Goal: Task Accomplishment & Management: Manage account settings

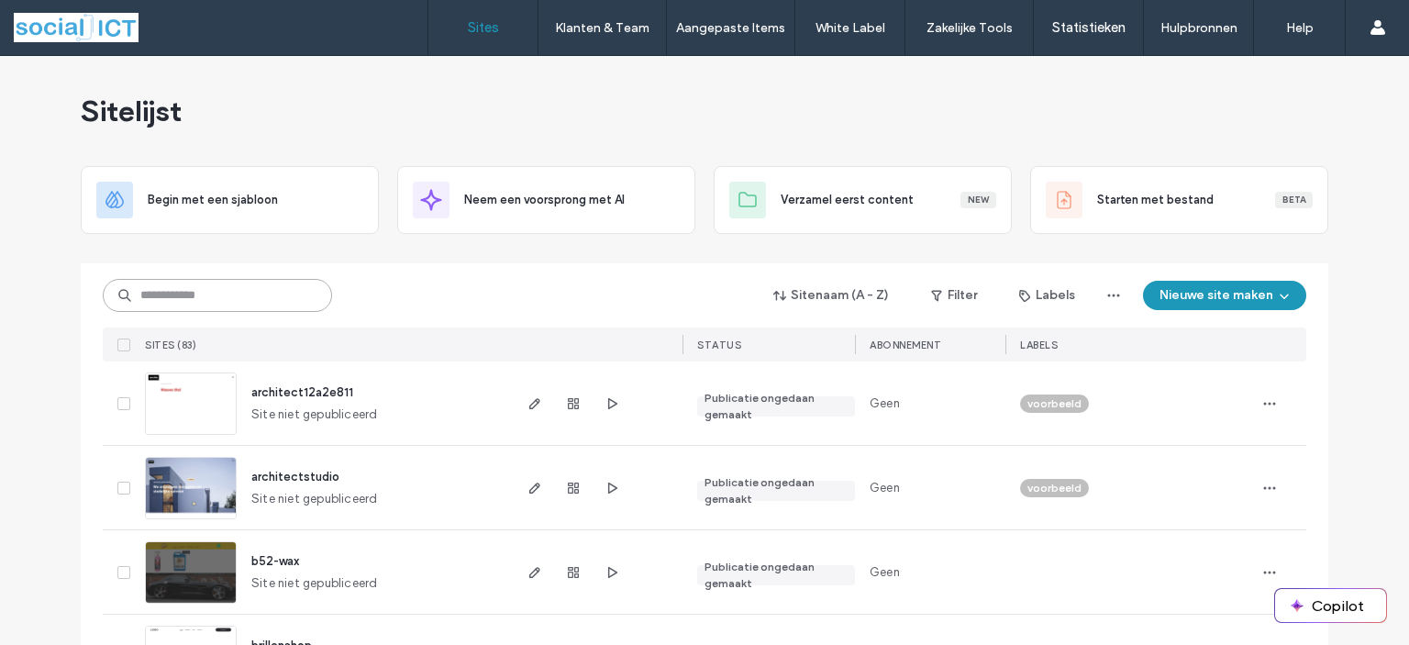
click at [176, 302] on input at bounding box center [217, 295] width 229 height 33
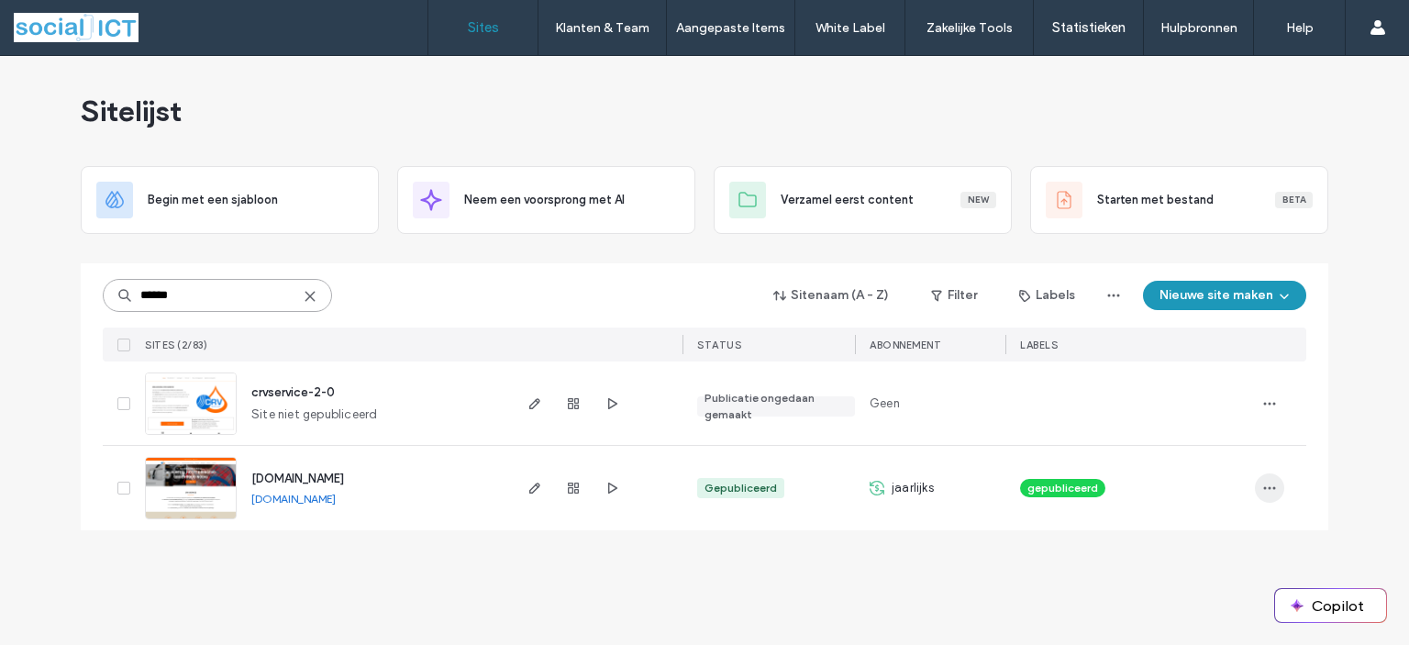
type input "******"
click at [1272, 485] on icon "button" at bounding box center [1269, 488] width 15 height 15
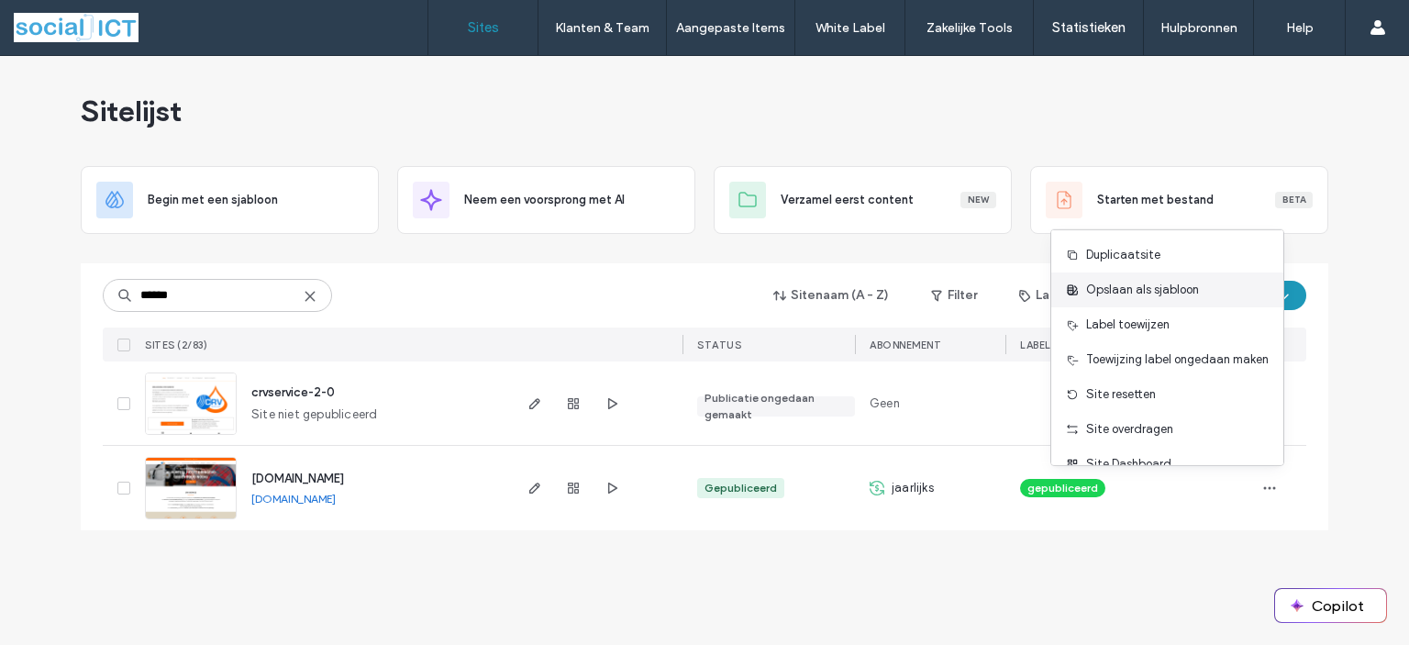
click at [1136, 289] on span "Opslaan als sjabloon" at bounding box center [1142, 290] width 113 height 18
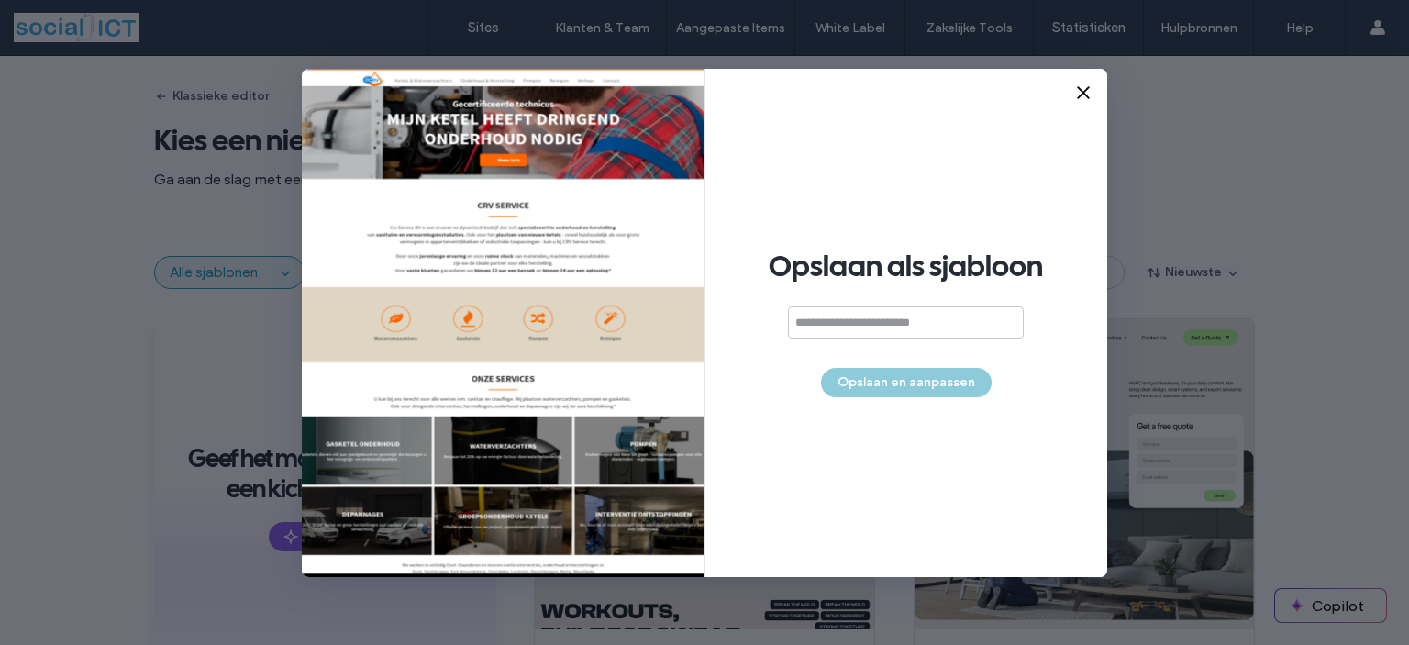
type input "*"
type input "**********"
click at [897, 381] on button "Opslaan en aanpassen" at bounding box center [906, 382] width 171 height 29
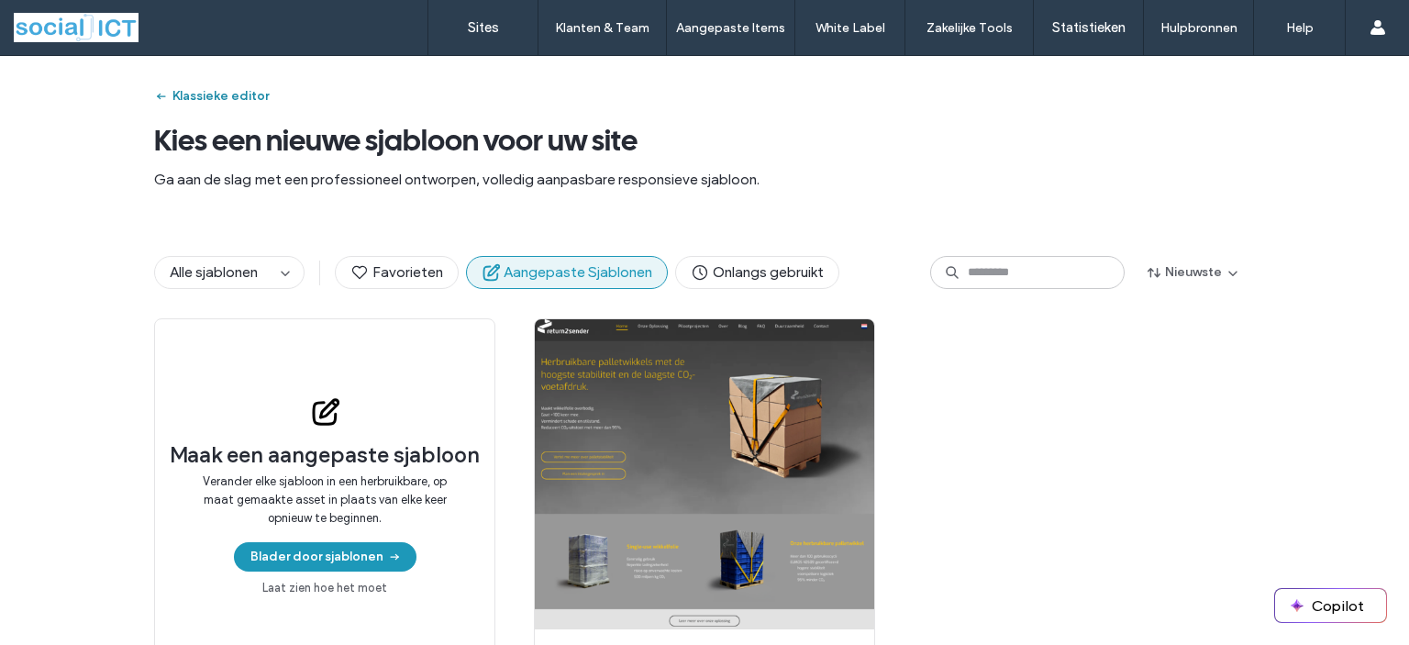
click at [172, 94] on button "Klassieke editor" at bounding box center [211, 96] width 115 height 29
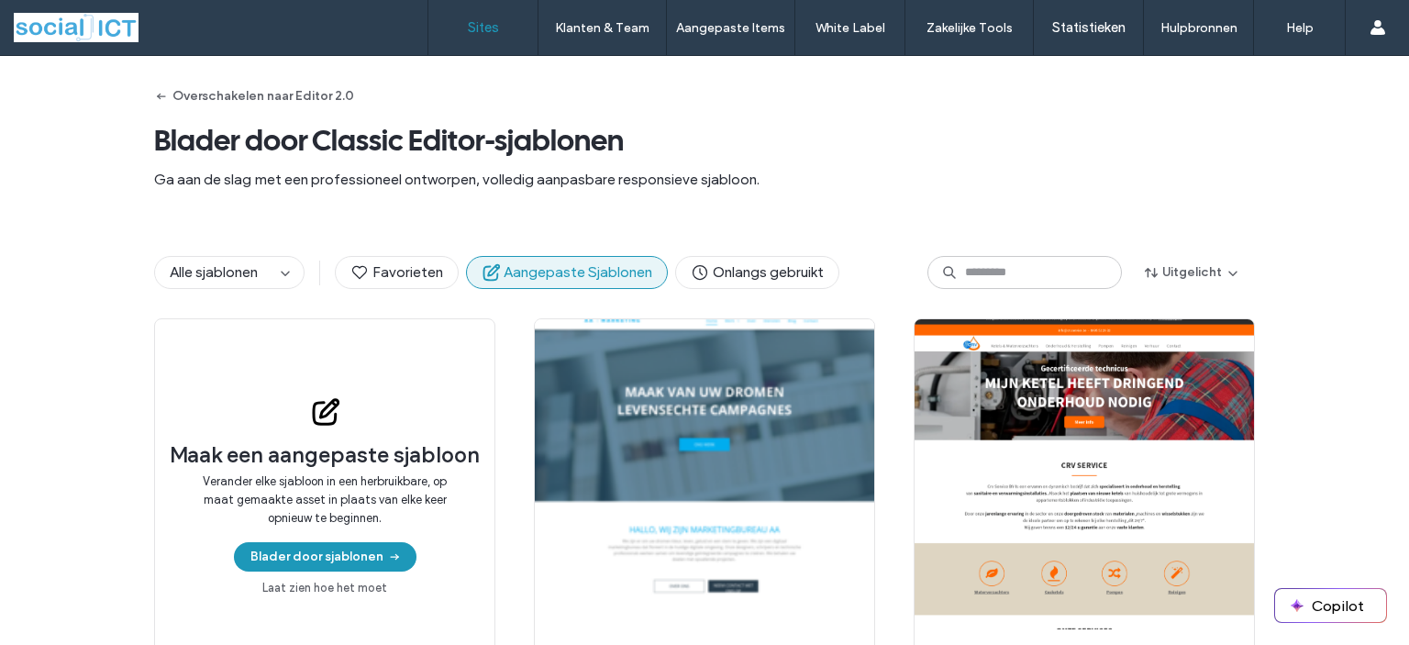
click at [479, 25] on label "Sites" at bounding box center [483, 27] width 31 height 17
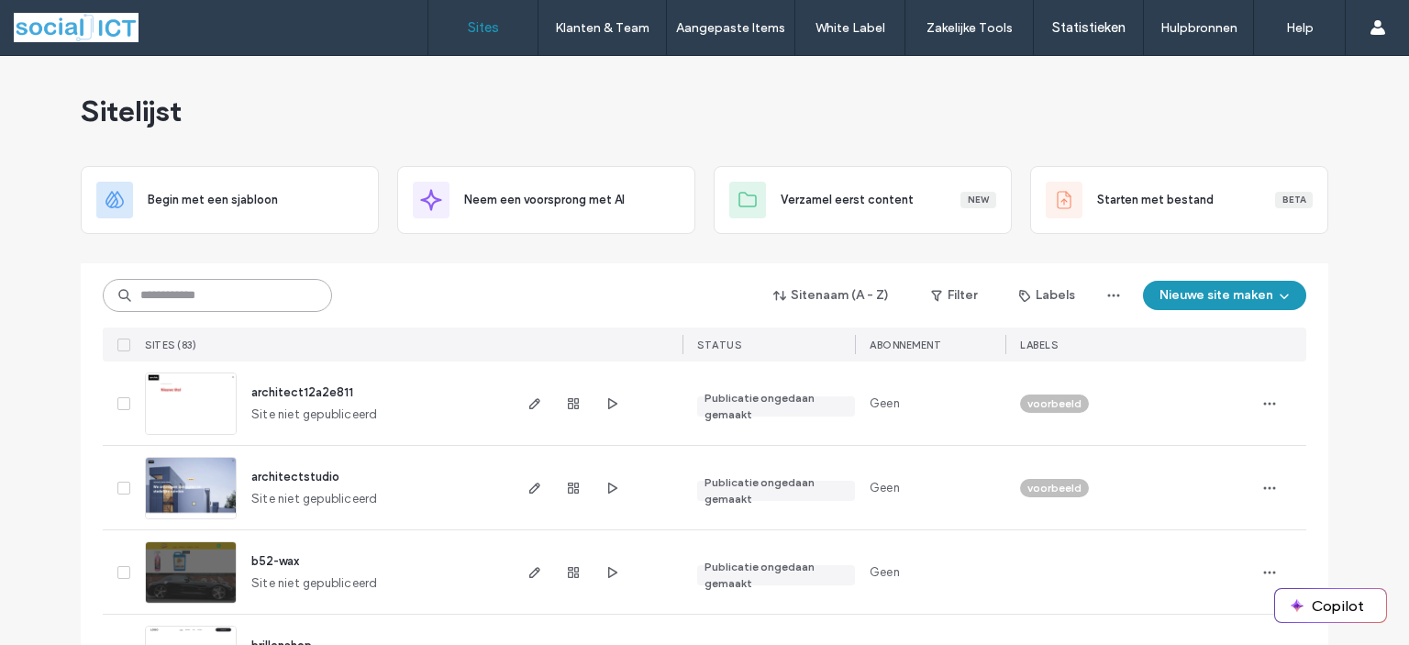
click at [205, 296] on input at bounding box center [217, 295] width 229 height 33
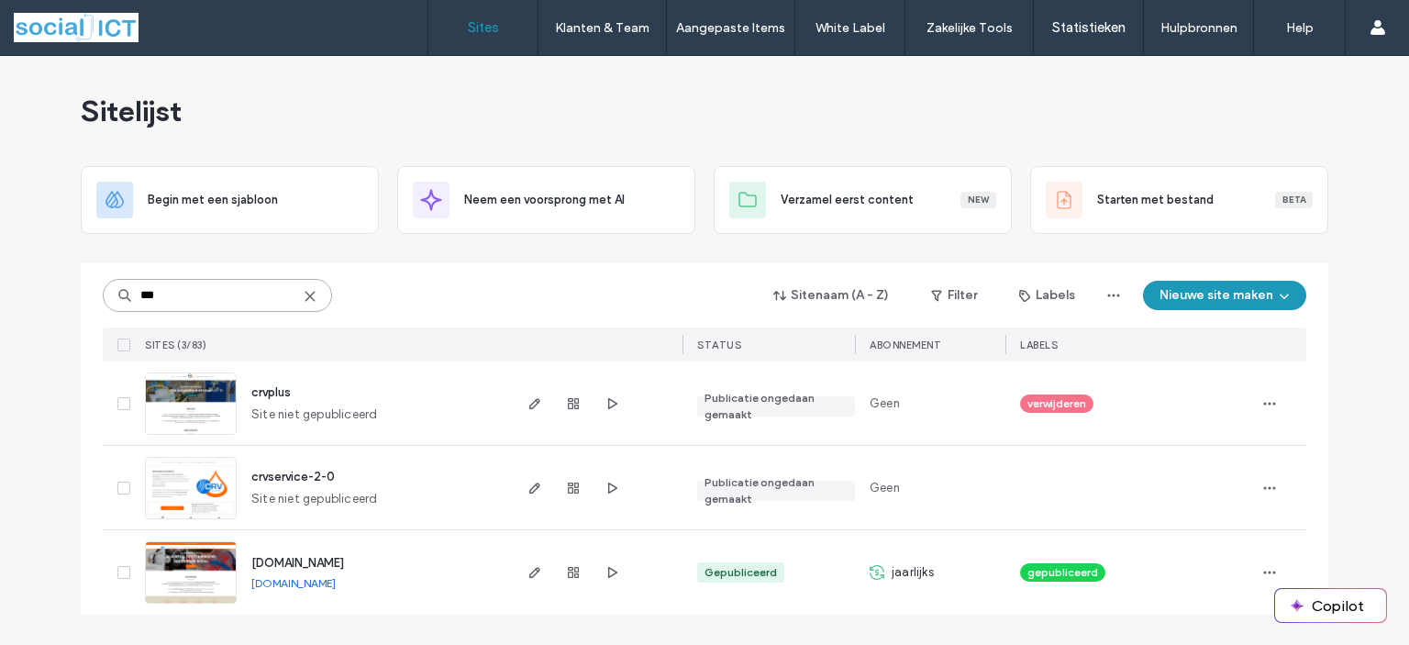
type input "***"
click at [282, 476] on span "crvservice-2-0" at bounding box center [292, 477] width 83 height 14
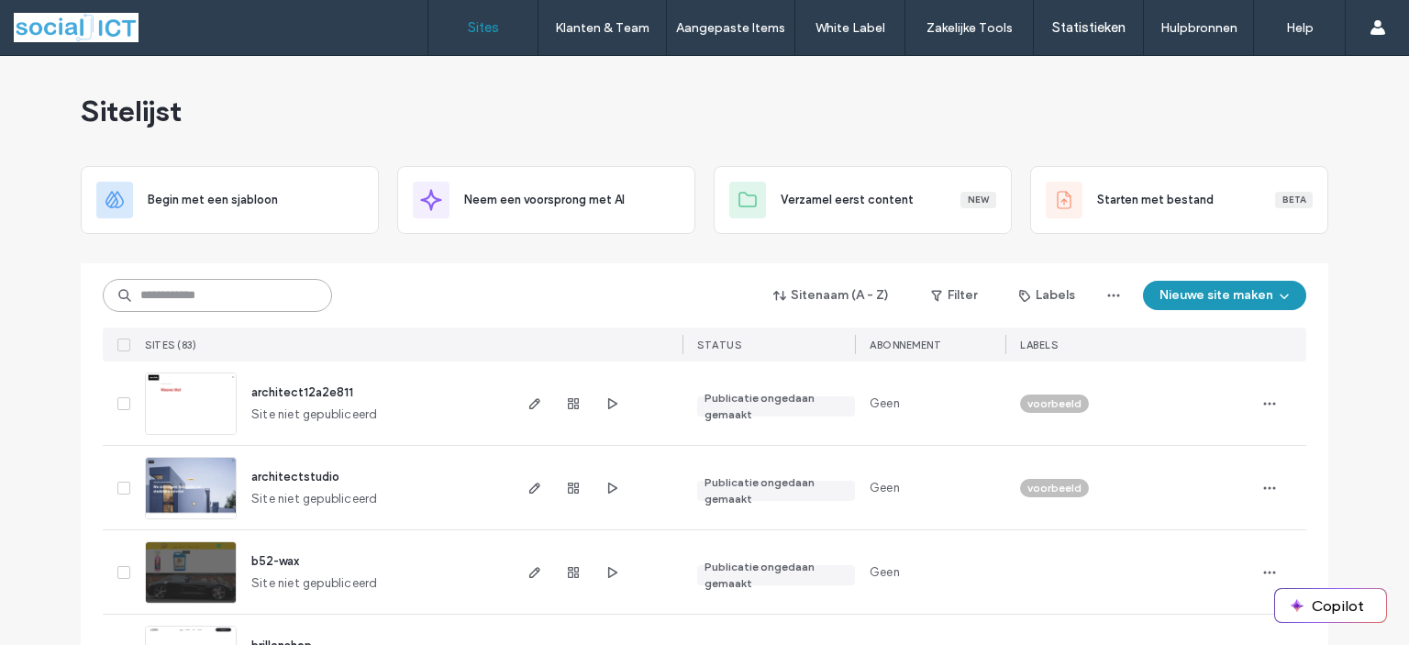
click at [173, 293] on input at bounding box center [217, 295] width 229 height 33
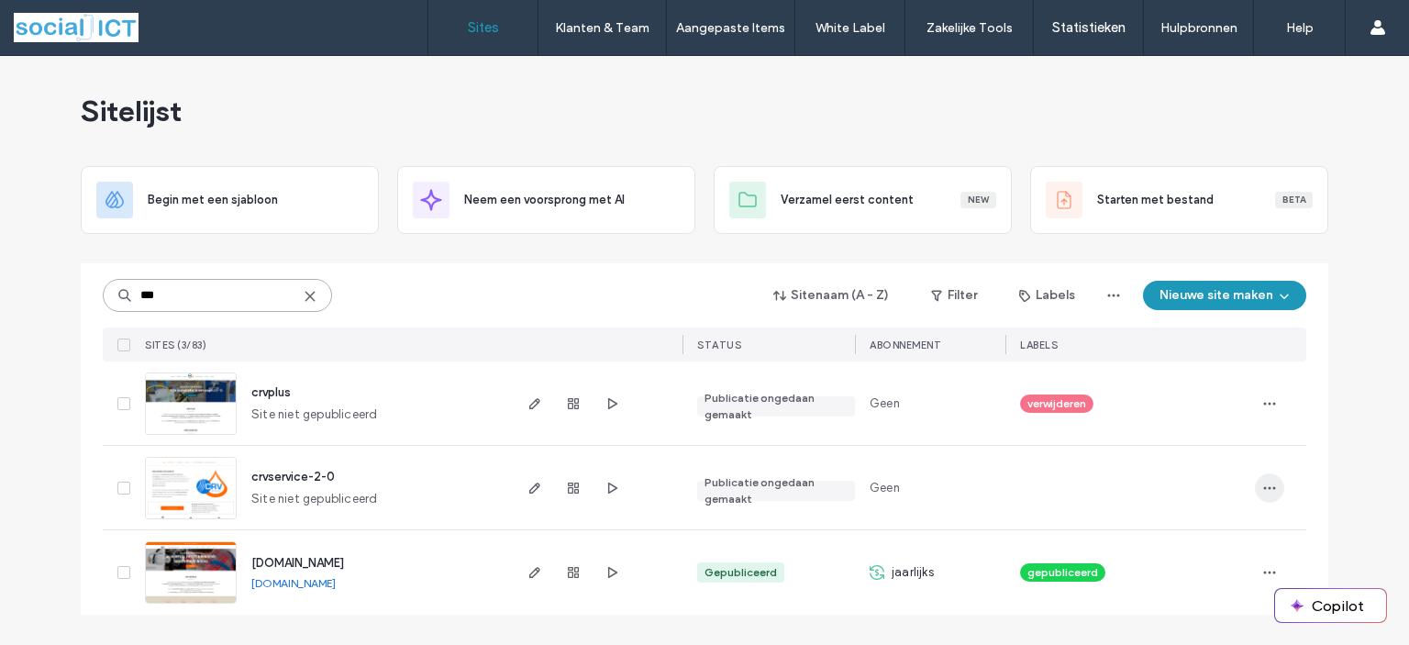
type input "***"
click at [1269, 485] on icon "button" at bounding box center [1269, 488] width 15 height 15
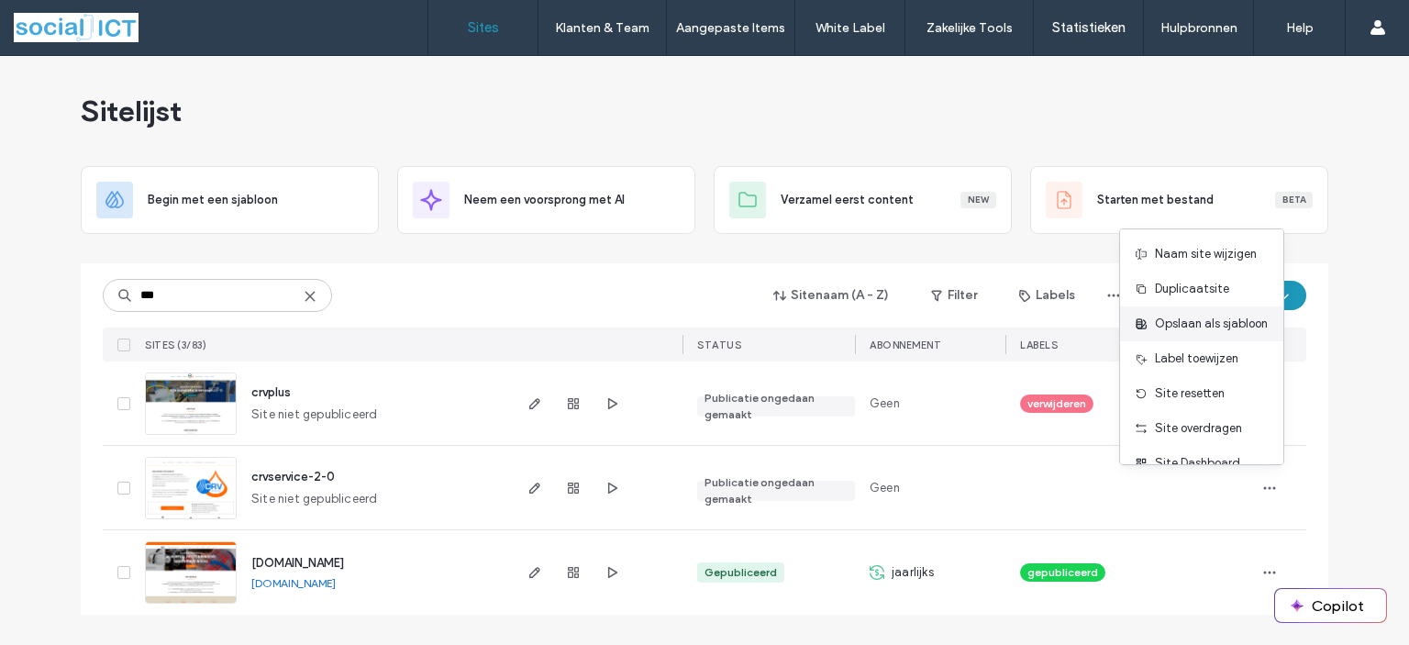
click at [1185, 322] on span "Opslaan als sjabloon" at bounding box center [1211, 324] width 113 height 18
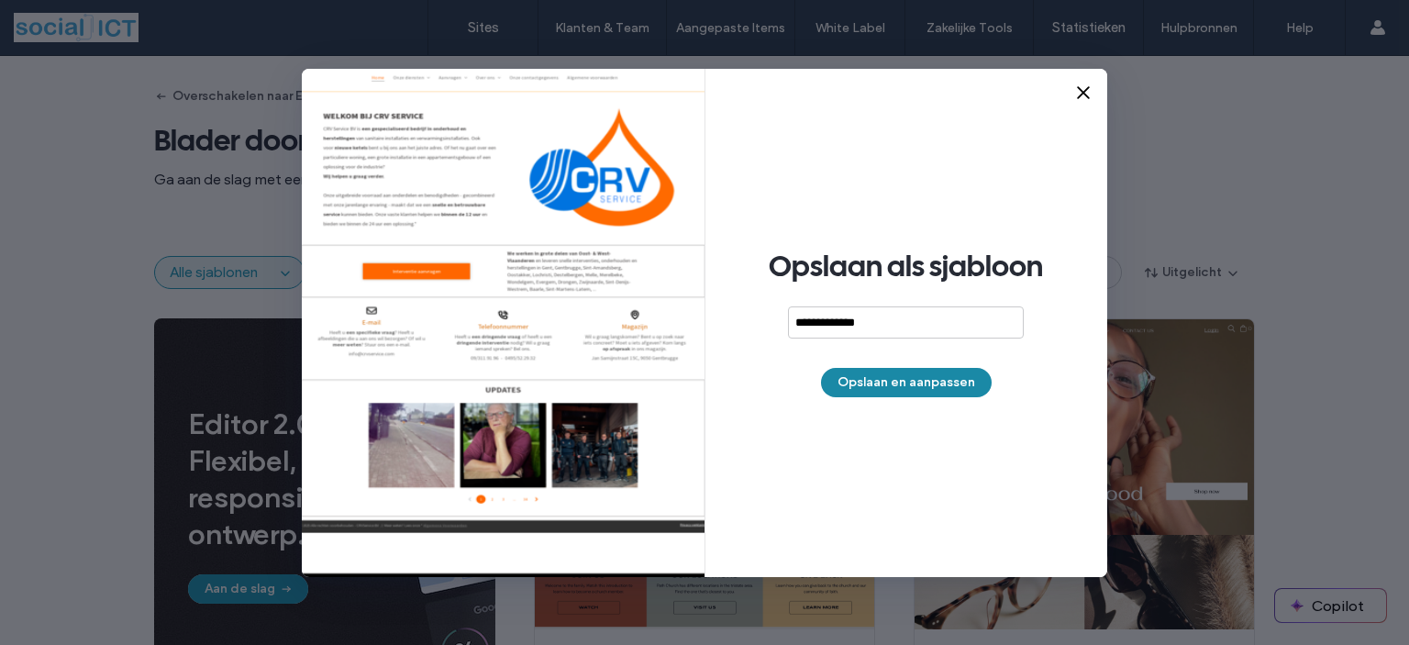
type input "**********"
click at [892, 382] on button "Opslaan en aanpassen" at bounding box center [906, 382] width 171 height 29
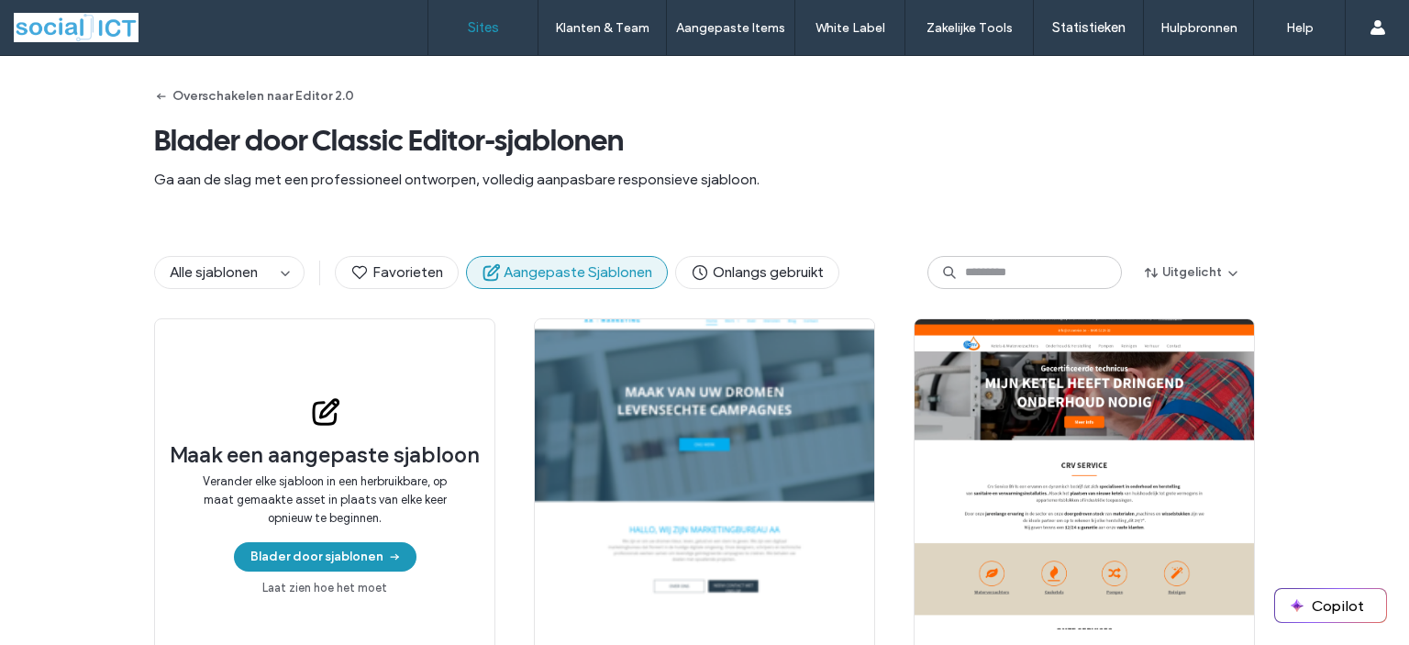
click at [478, 28] on label "Sites" at bounding box center [483, 27] width 31 height 17
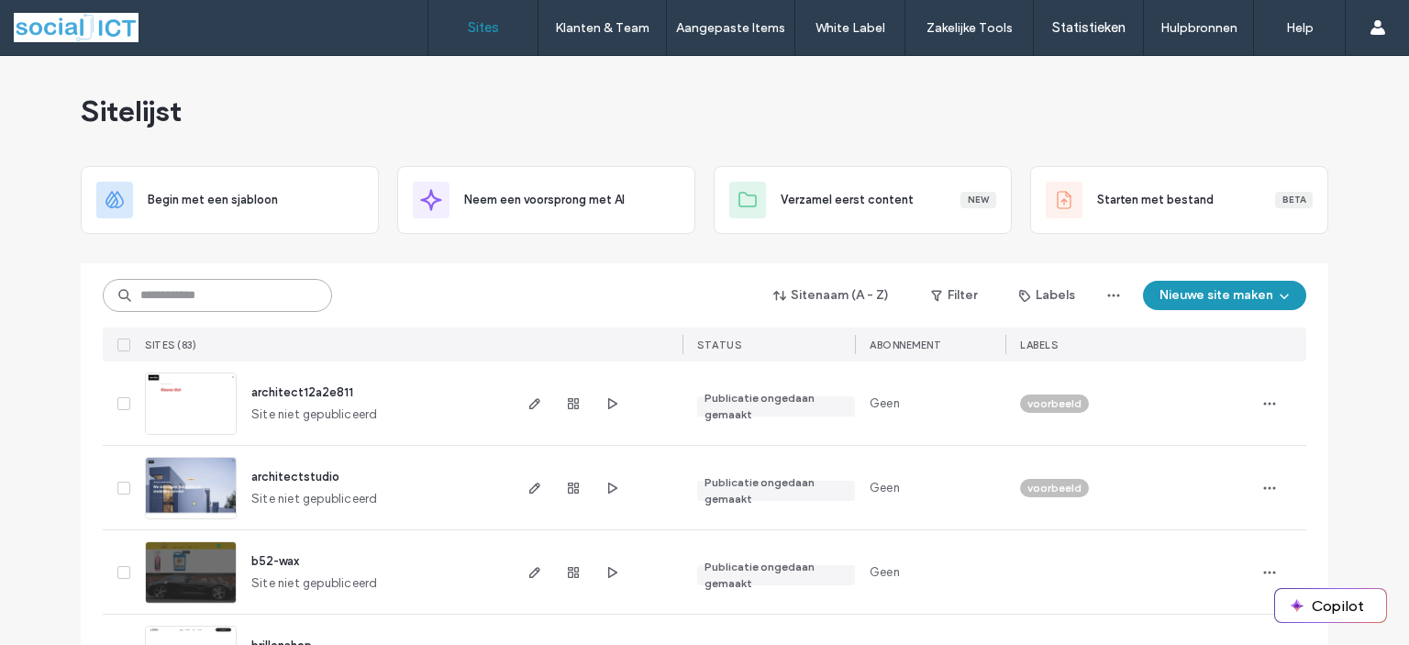
click at [212, 295] on input at bounding box center [217, 295] width 229 height 33
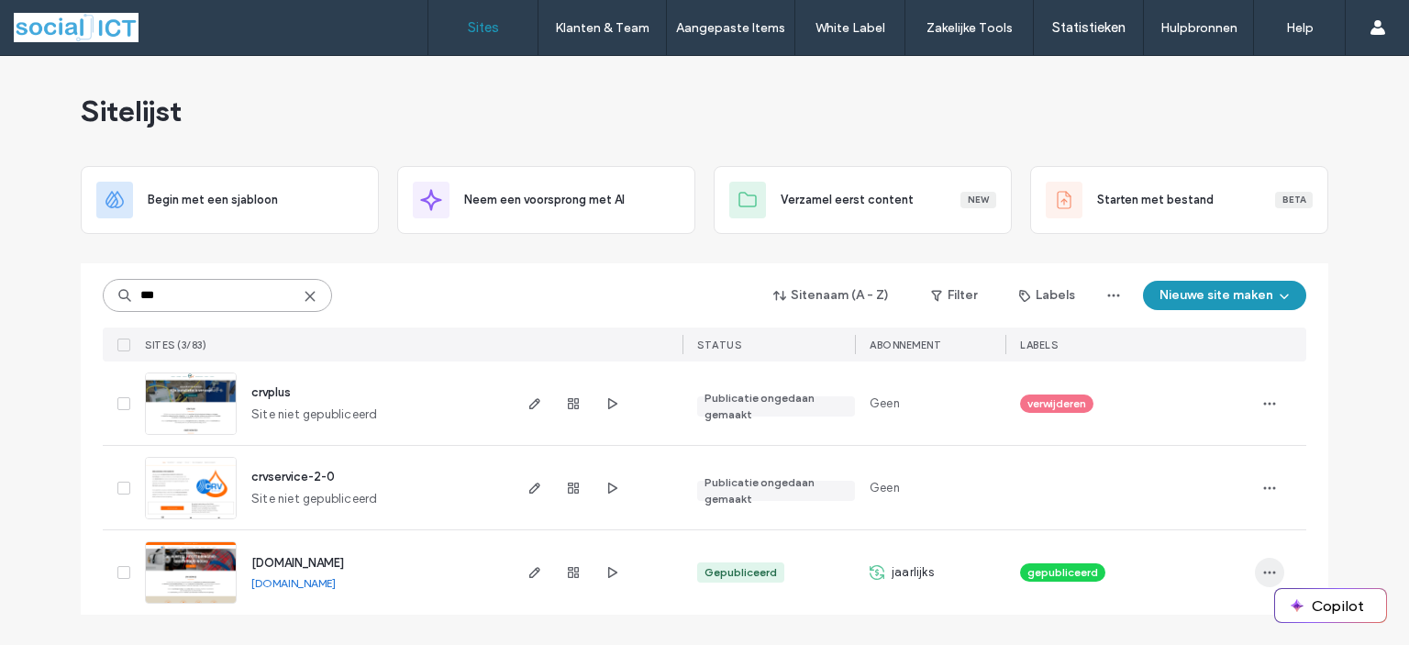
type input "***"
click at [1265, 571] on use "button" at bounding box center [1270, 572] width 12 height 3
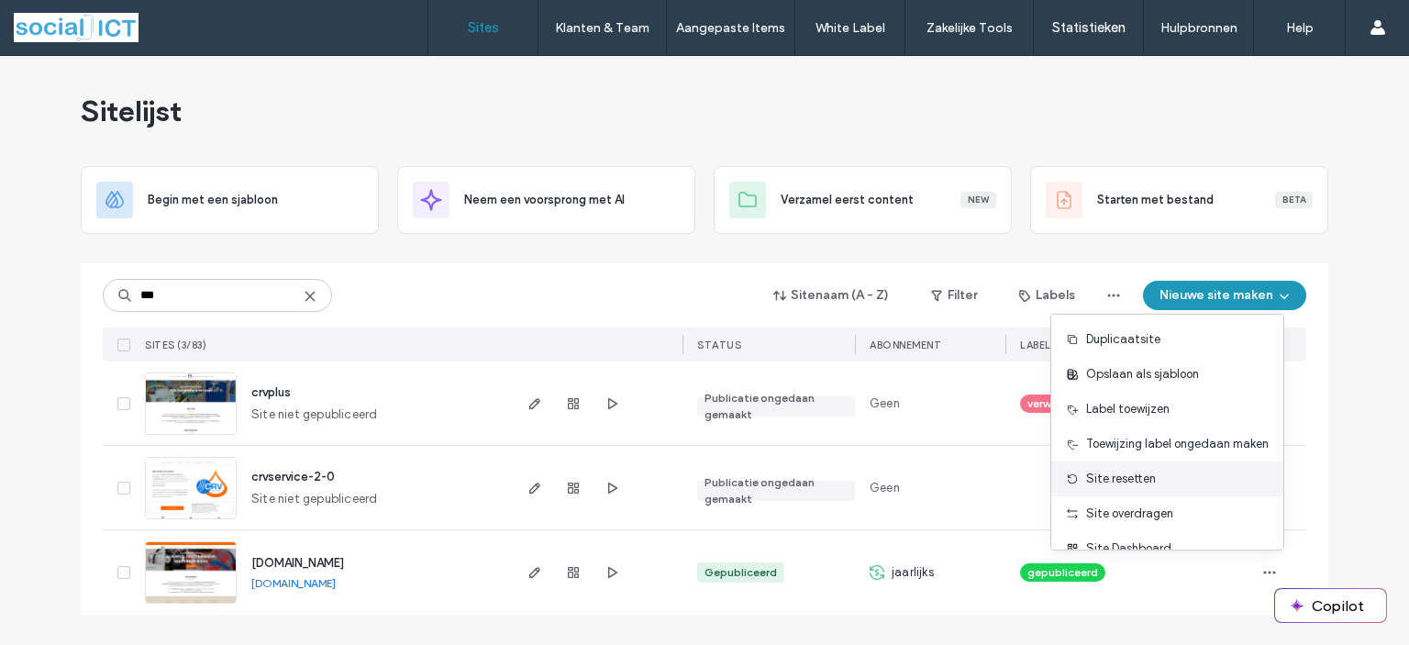
click at [1120, 479] on span "Site resetten" at bounding box center [1121, 479] width 70 height 18
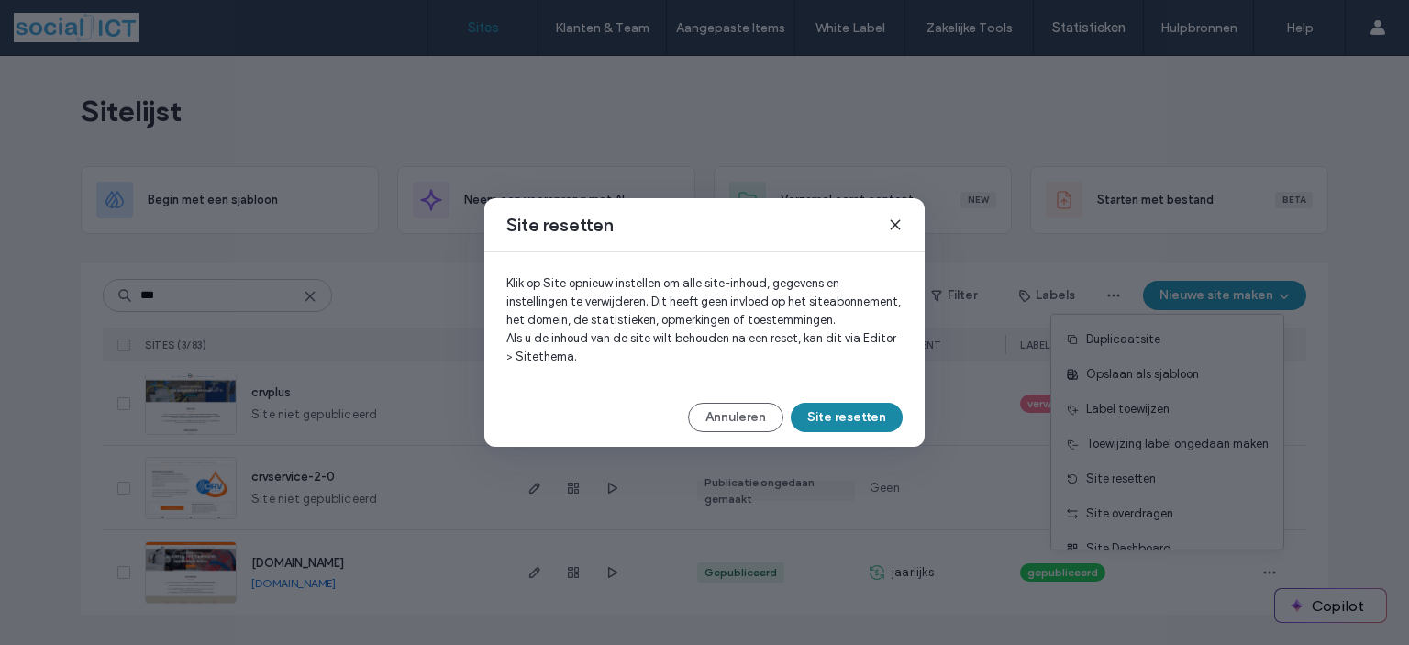
click at [848, 428] on button "Site resetten" at bounding box center [847, 417] width 112 height 29
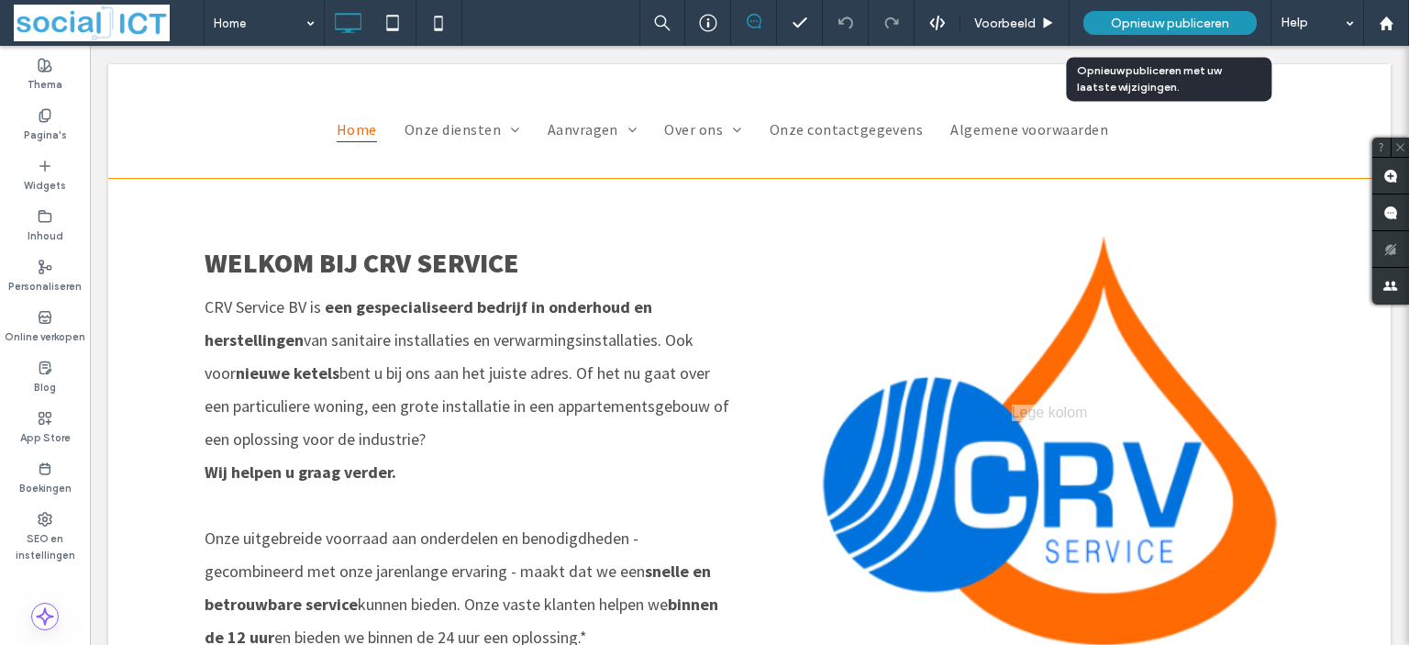
click at [1183, 23] on span "Opnieuw publiceren" at bounding box center [1170, 24] width 118 height 16
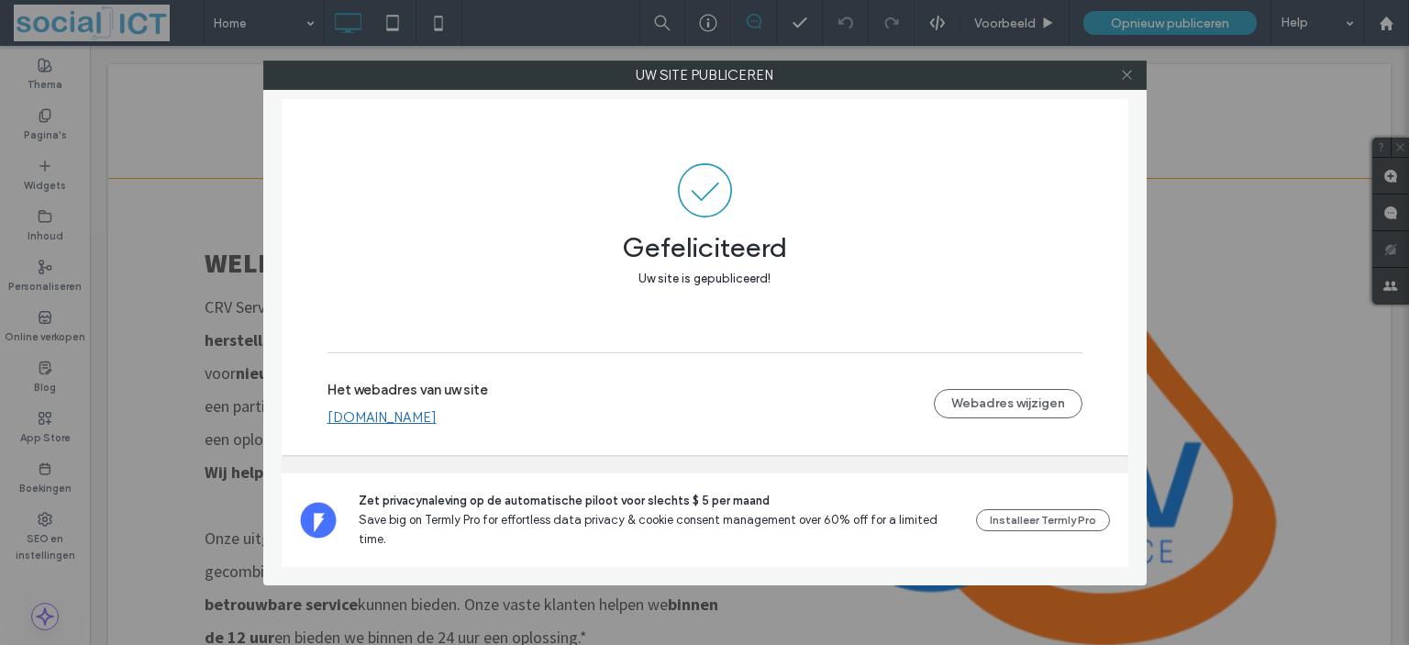
click at [1126, 74] on use at bounding box center [1126, 75] width 9 height 9
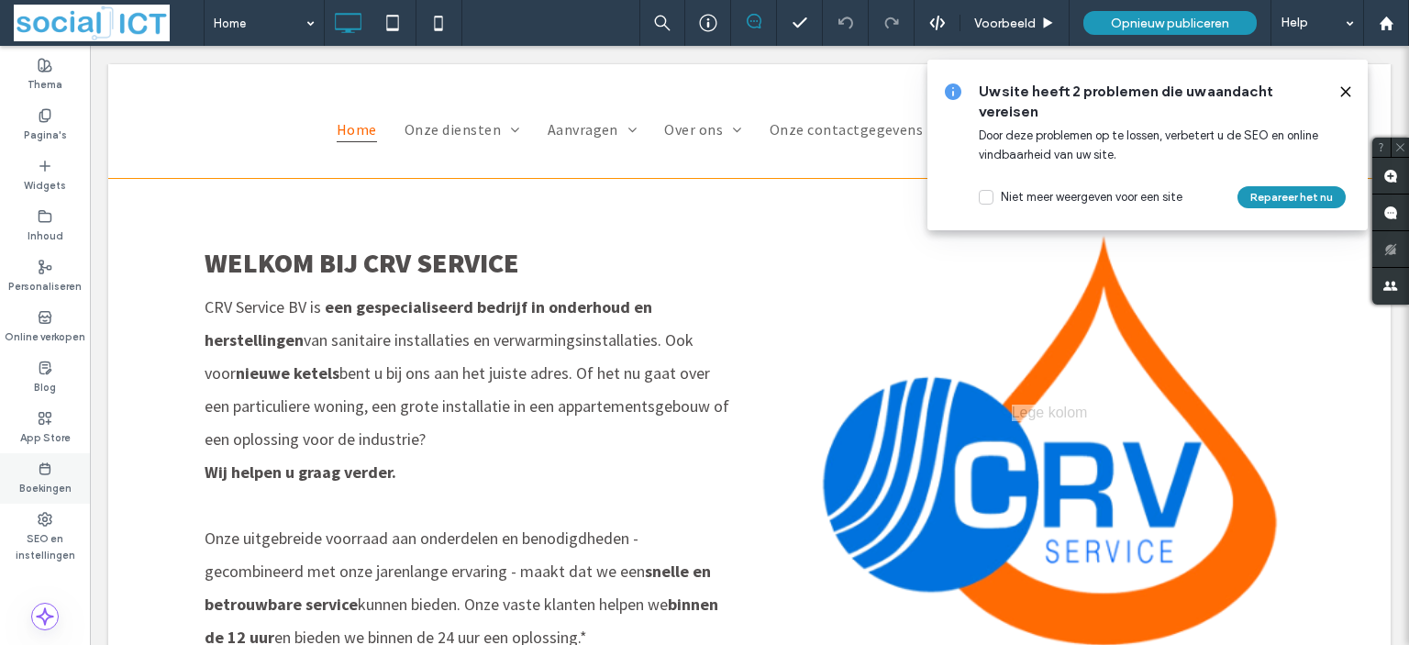
click at [48, 477] on label "Boekingen" at bounding box center [45, 486] width 52 height 20
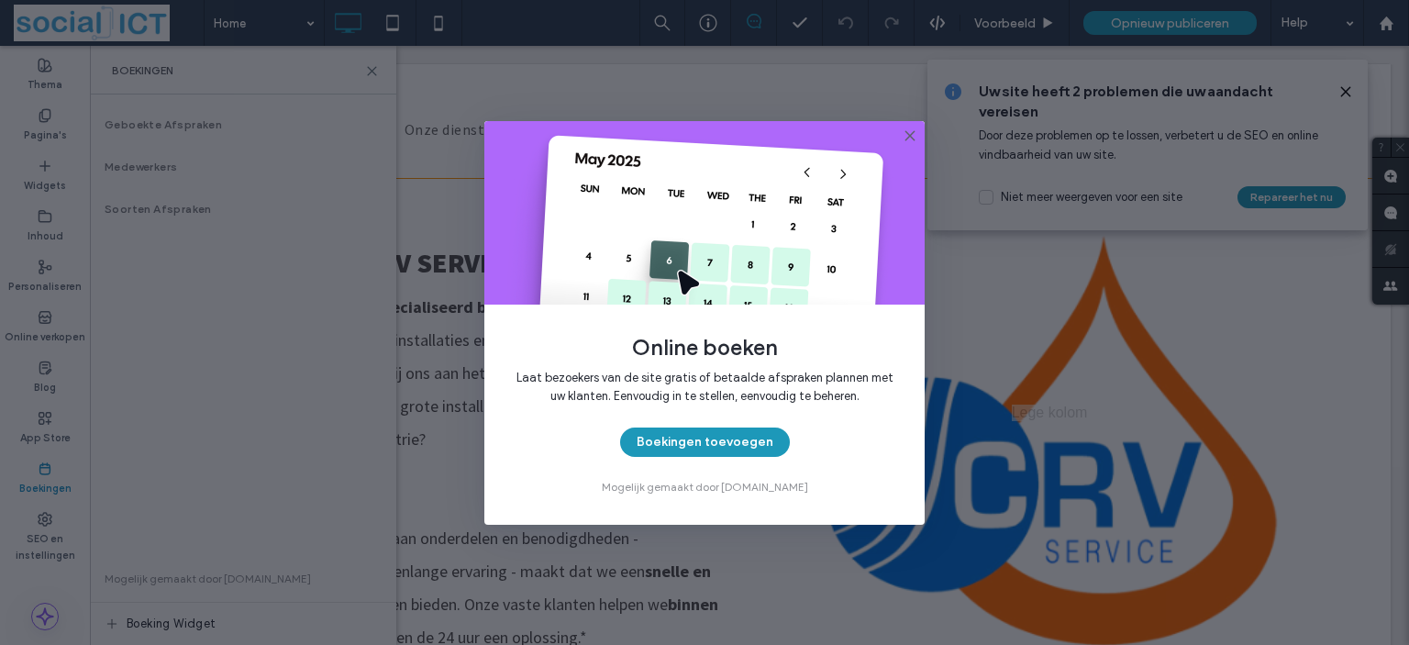
click at [910, 137] on icon at bounding box center [909, 135] width 15 height 15
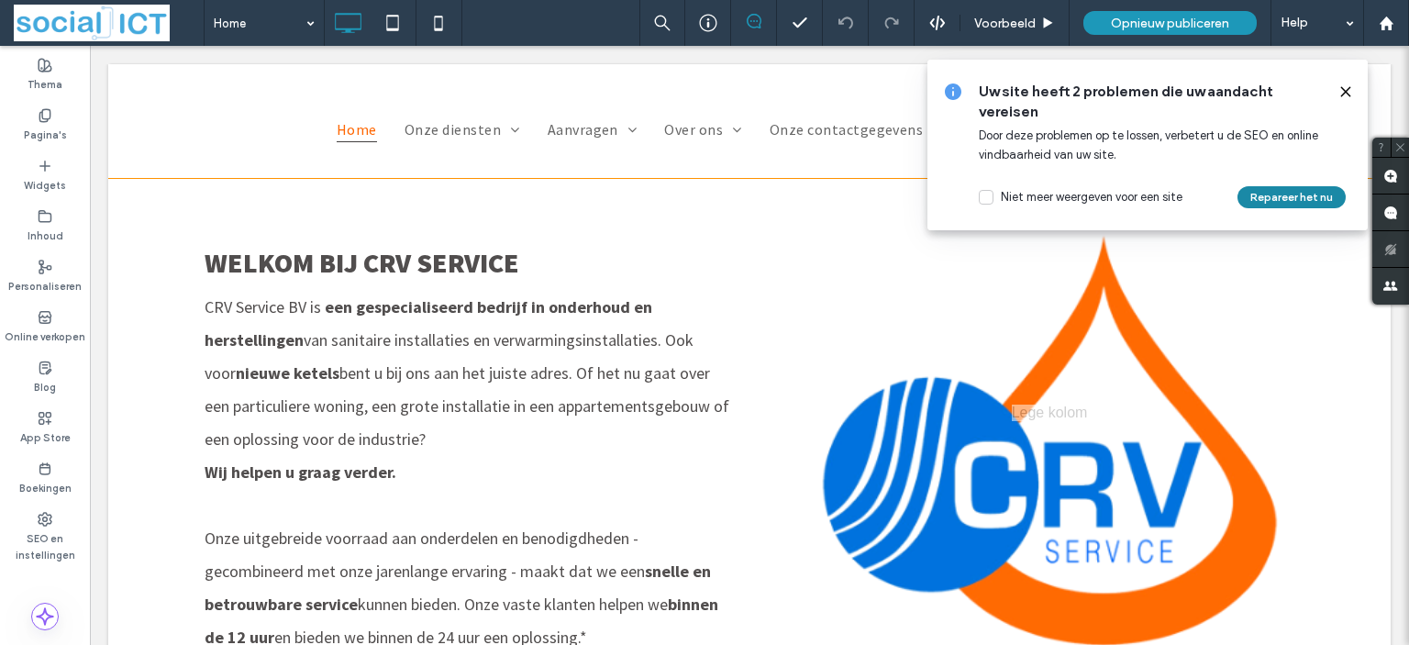
click at [1286, 196] on button "Repareer het nu" at bounding box center [1291, 197] width 108 height 22
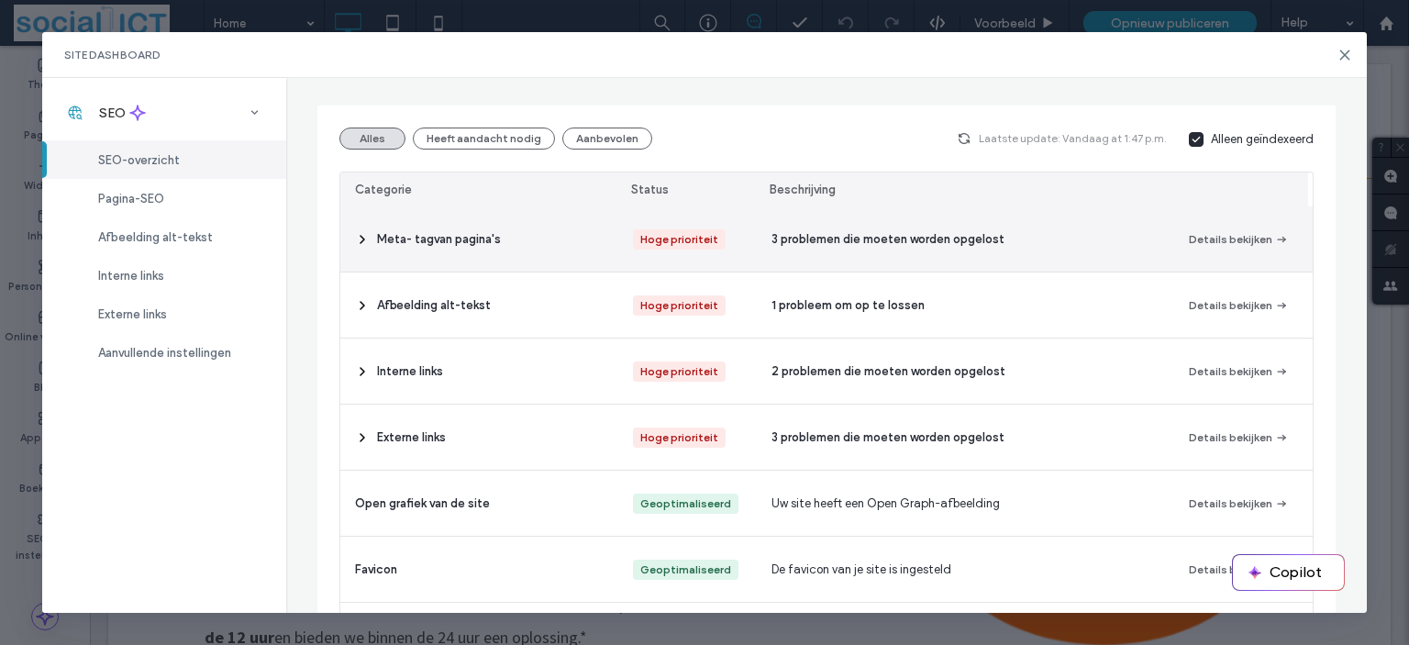
scroll to position [183, 0]
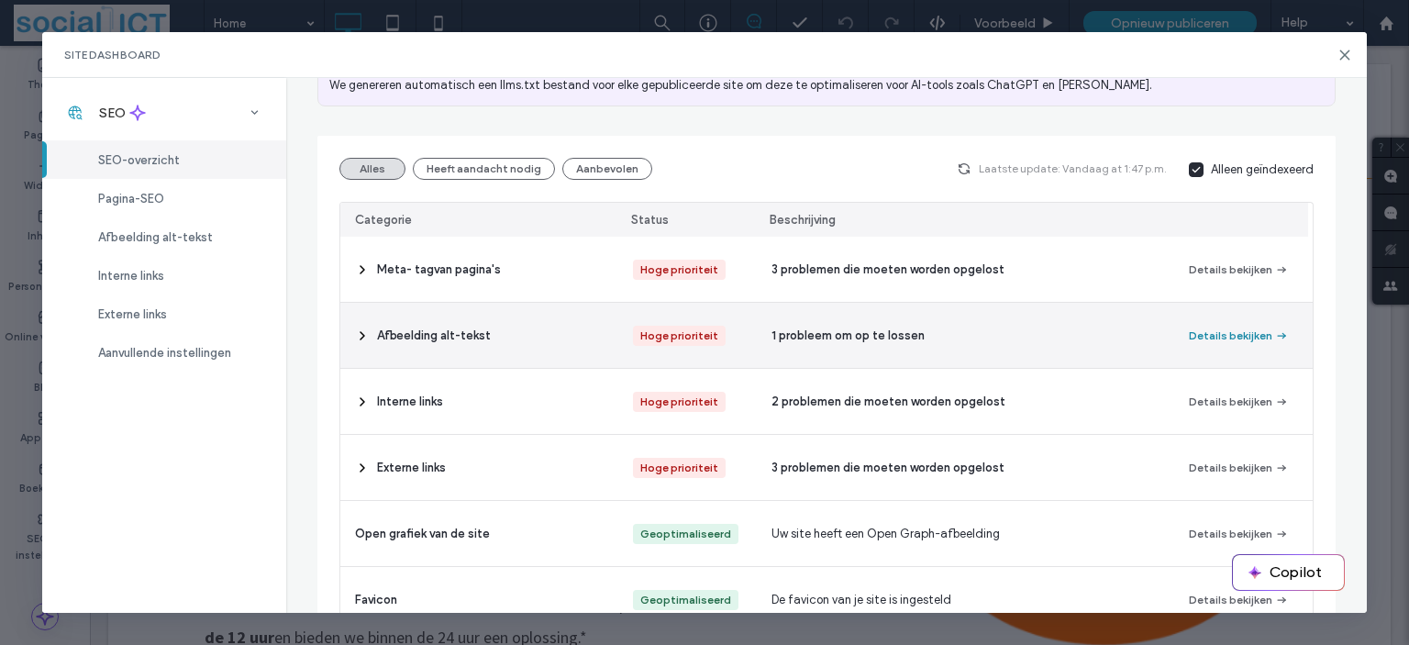
click at [1224, 329] on button "Details bekijken" at bounding box center [1239, 336] width 100 height 22
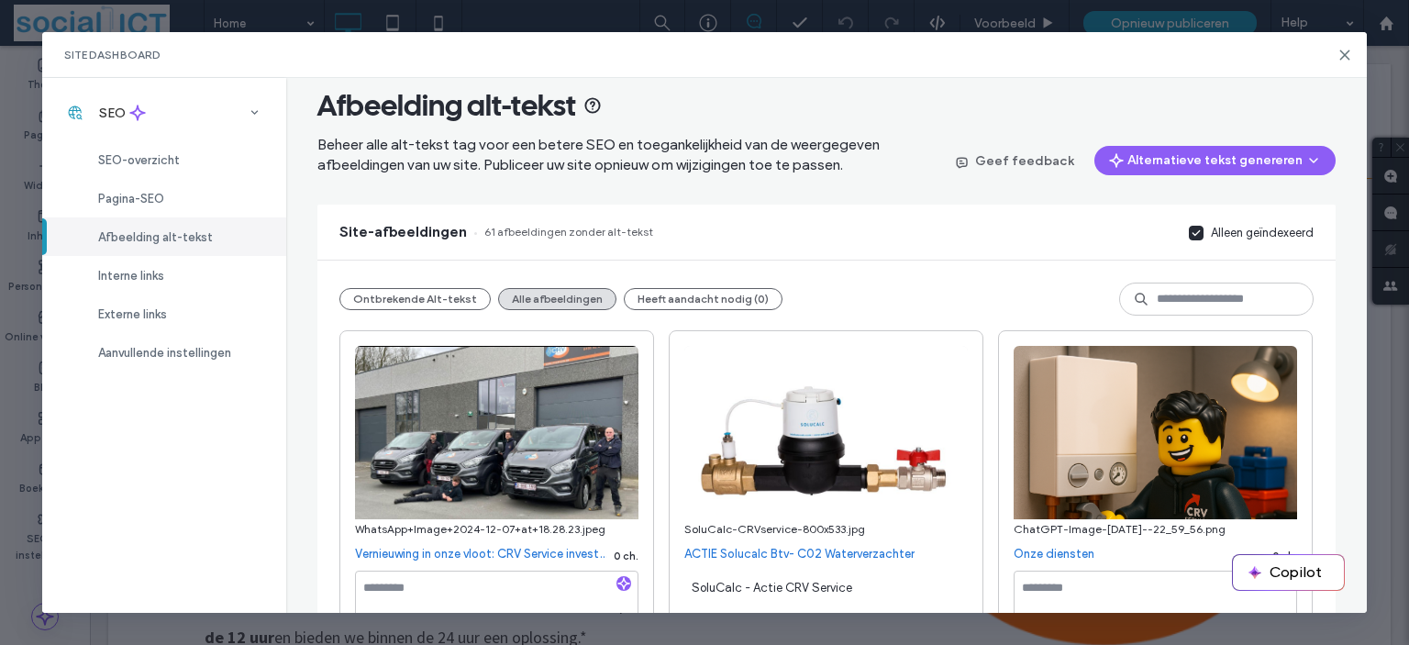
scroll to position [0, 0]
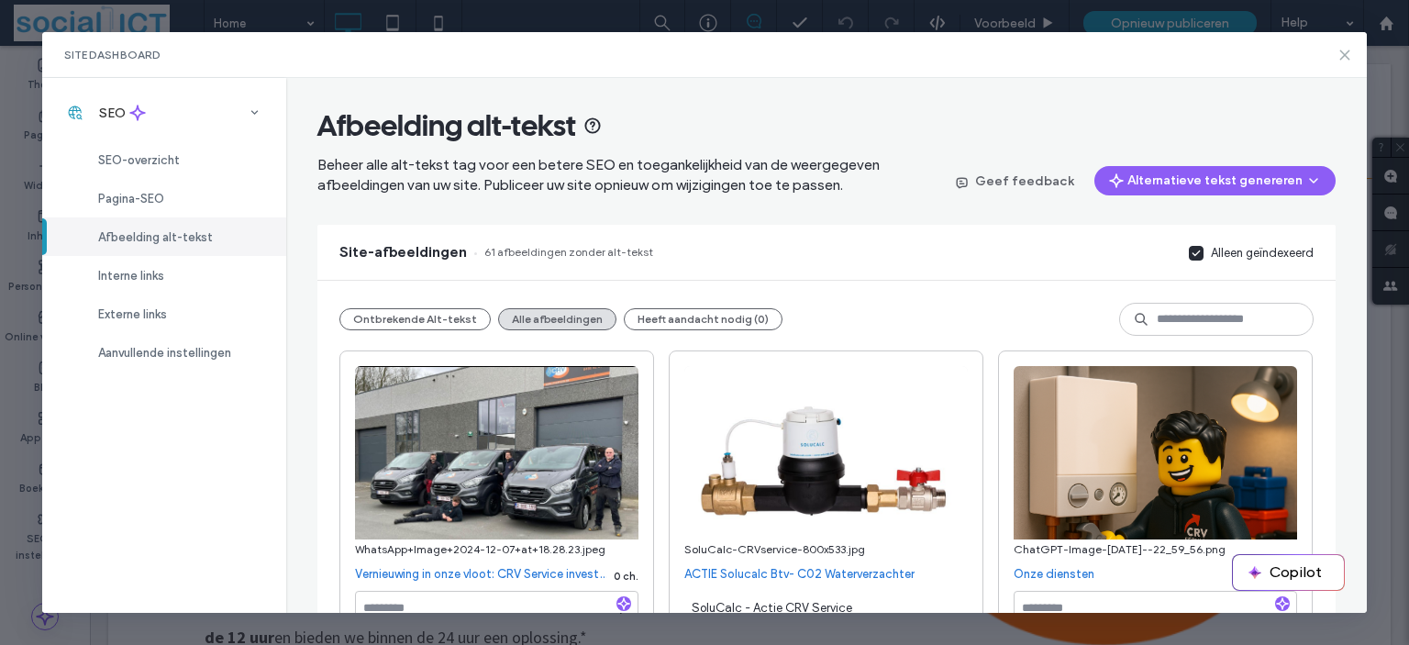
click at [1347, 56] on icon at bounding box center [1344, 55] width 15 height 15
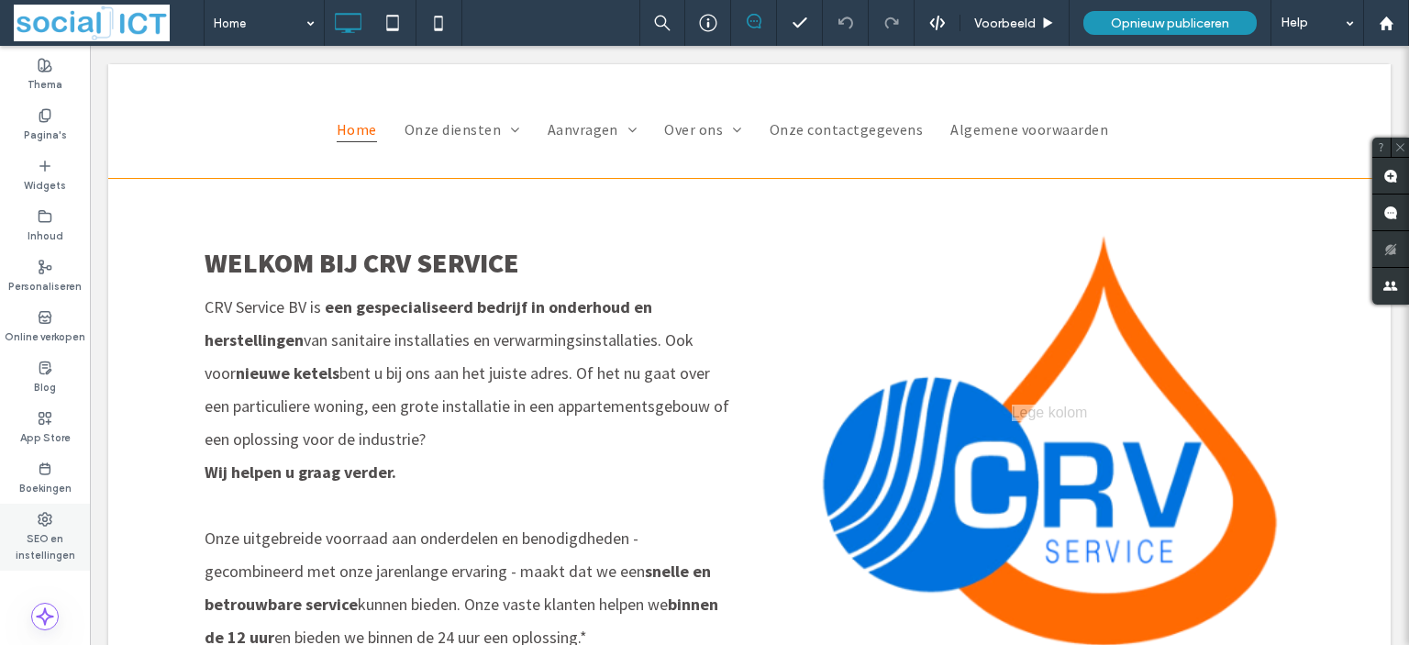
click at [41, 531] on label "SEO en instellingen" at bounding box center [45, 544] width 90 height 37
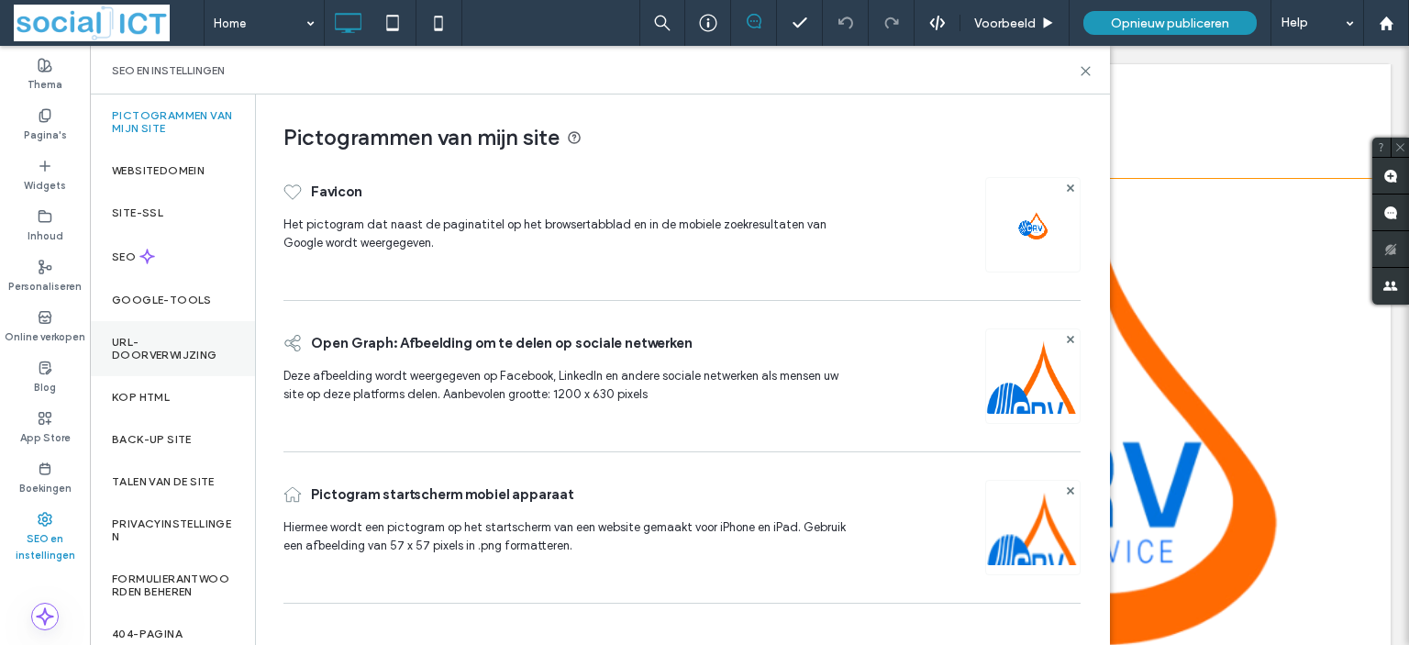
click at [161, 348] on label "URL-doorverwijzing" at bounding box center [172, 349] width 121 height 26
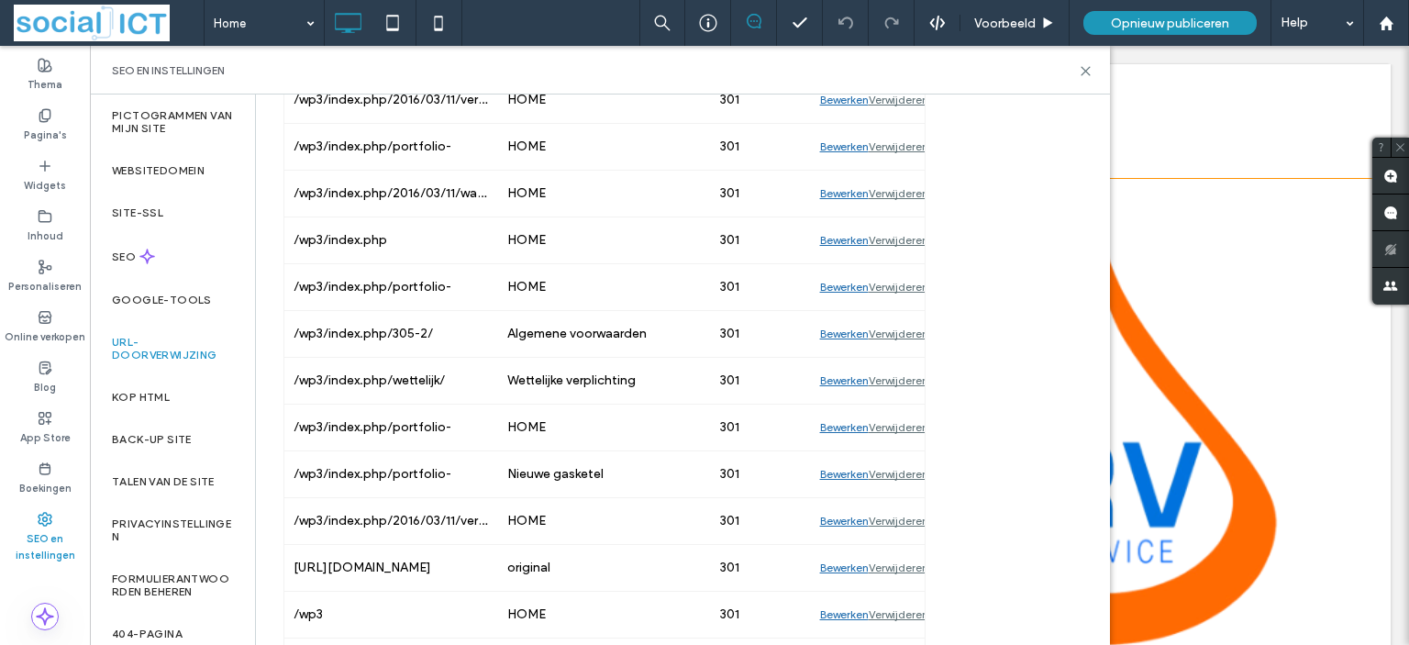
scroll to position [318, 0]
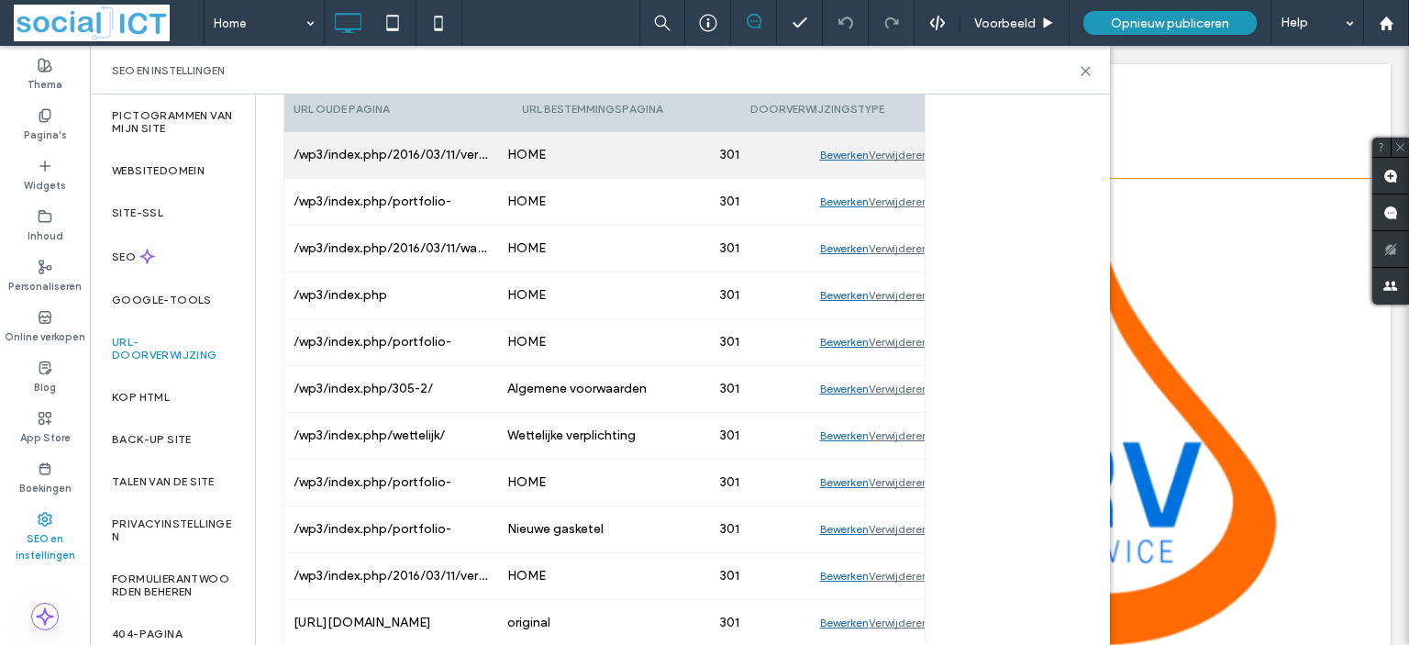
click at [898, 135] on div "Verwijderen" at bounding box center [899, 155] width 60 height 46
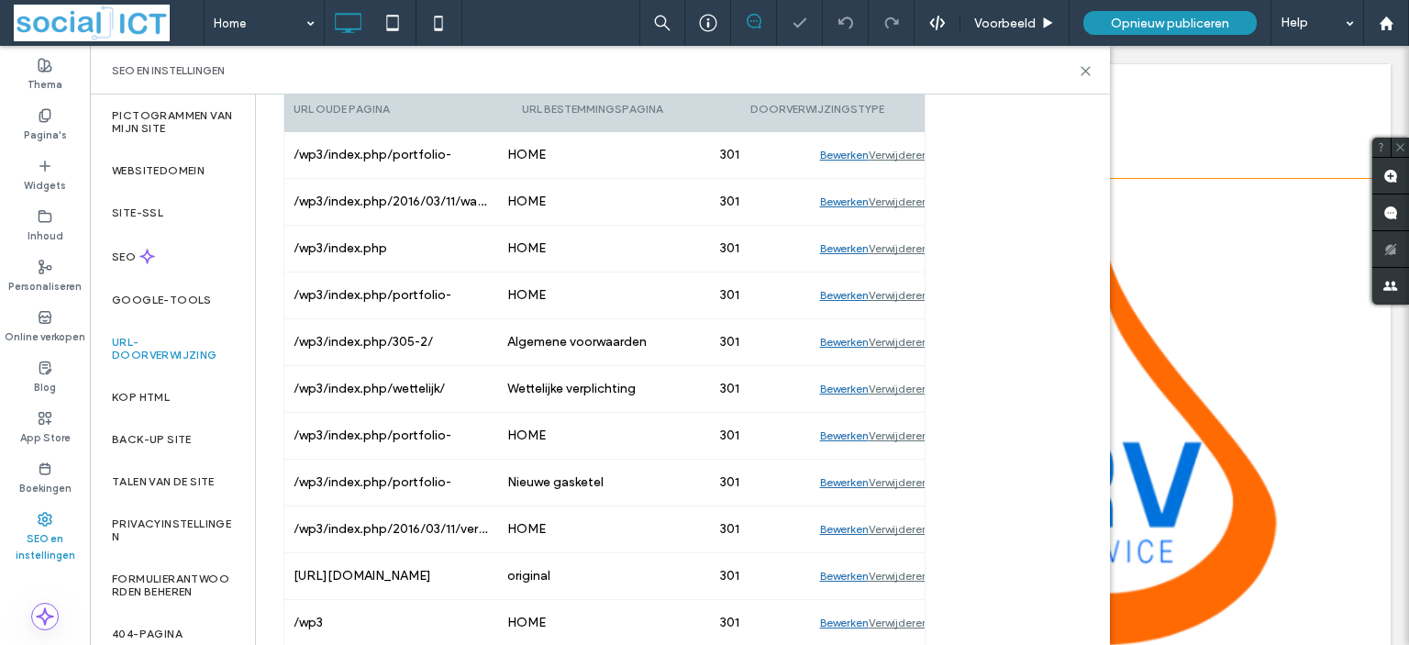
click at [898, 135] on div "Verwijderen" at bounding box center [899, 155] width 60 height 46
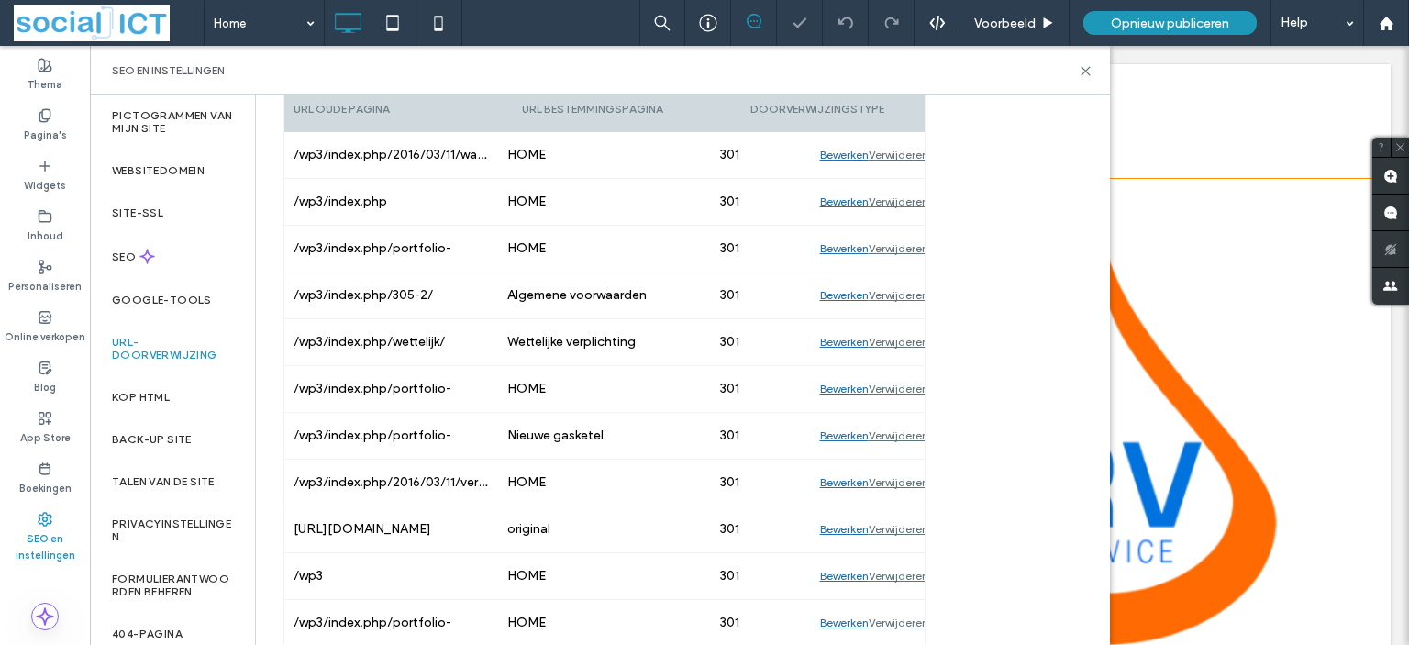
click at [898, 135] on div "Verwijderen" at bounding box center [899, 155] width 60 height 46
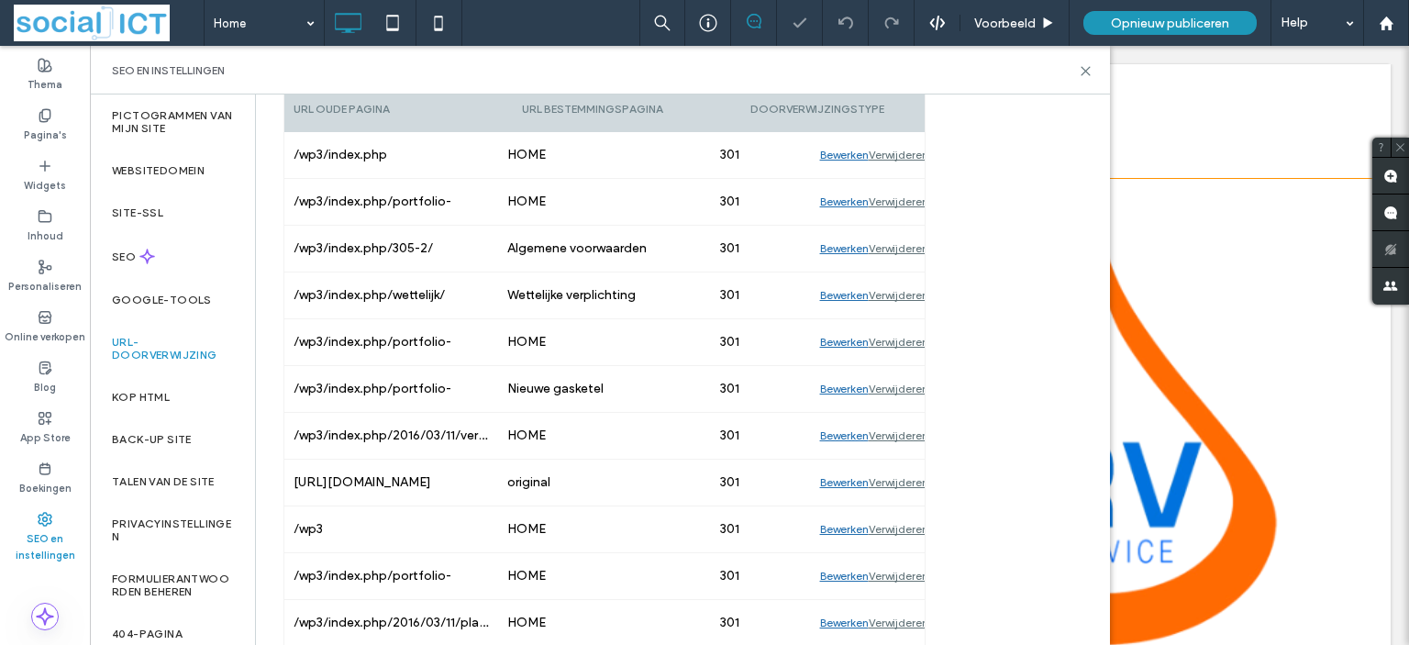
click at [898, 135] on div "Verwijderen" at bounding box center [899, 155] width 60 height 46
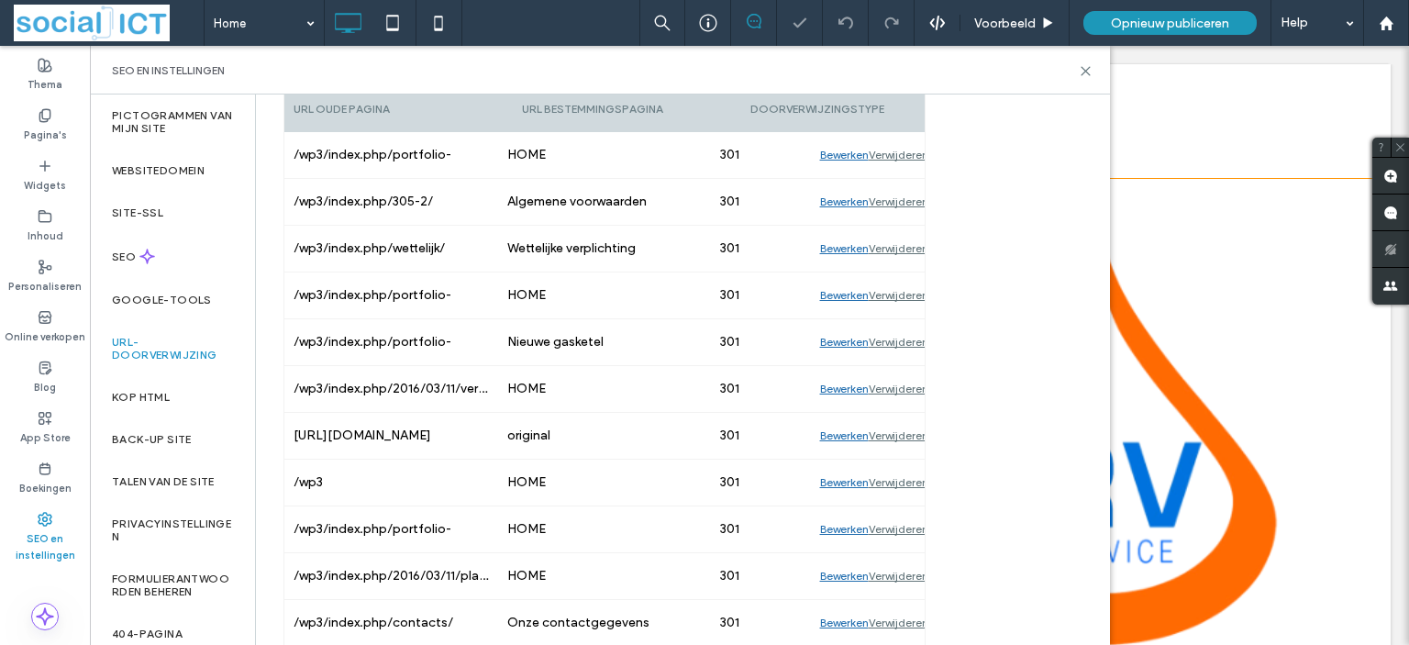
click at [897, 135] on div "Verwijderen" at bounding box center [899, 155] width 60 height 46
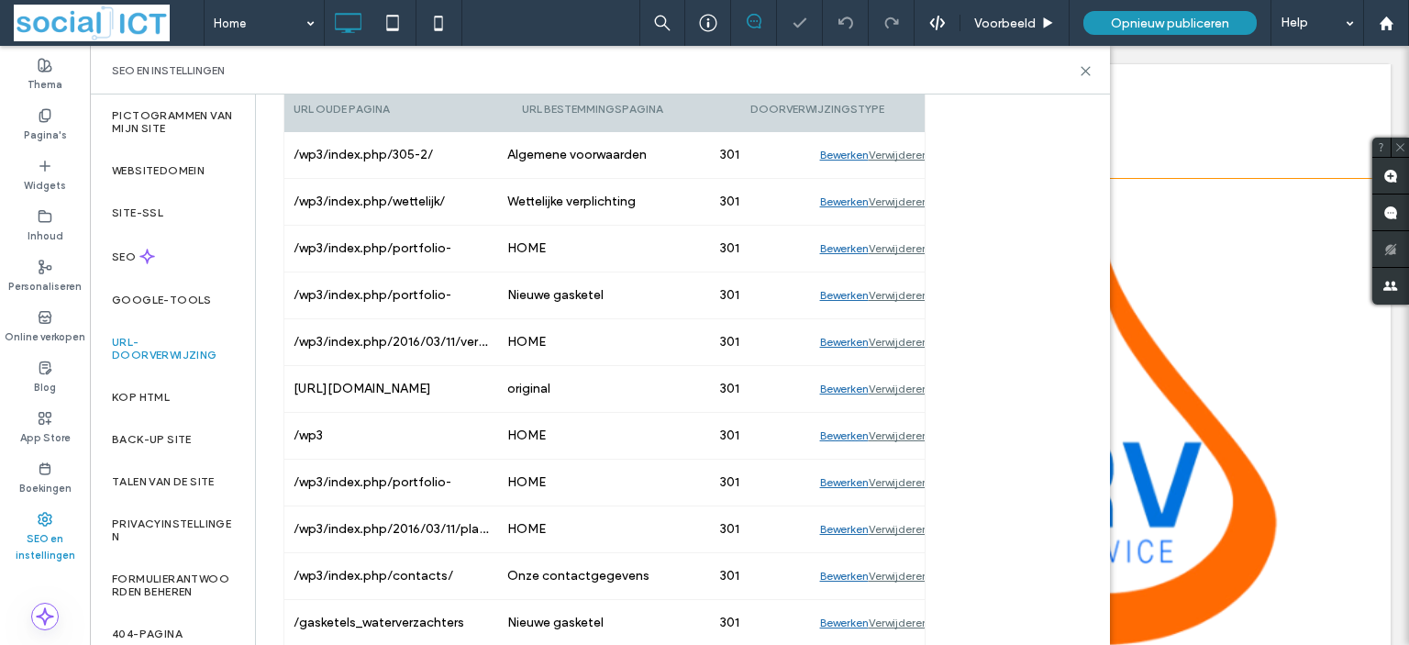
click at [896, 135] on div "Verwijderen" at bounding box center [899, 155] width 60 height 46
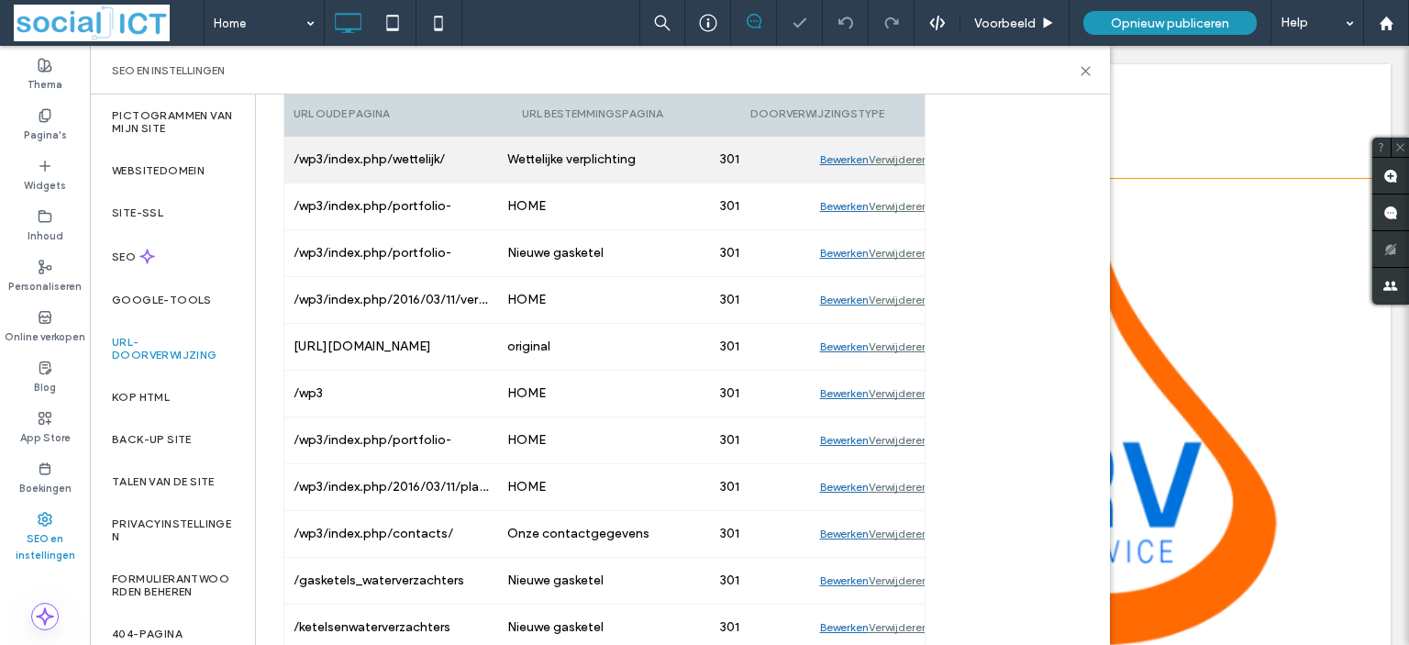
click at [891, 140] on div "Verwijderen" at bounding box center [899, 160] width 60 height 46
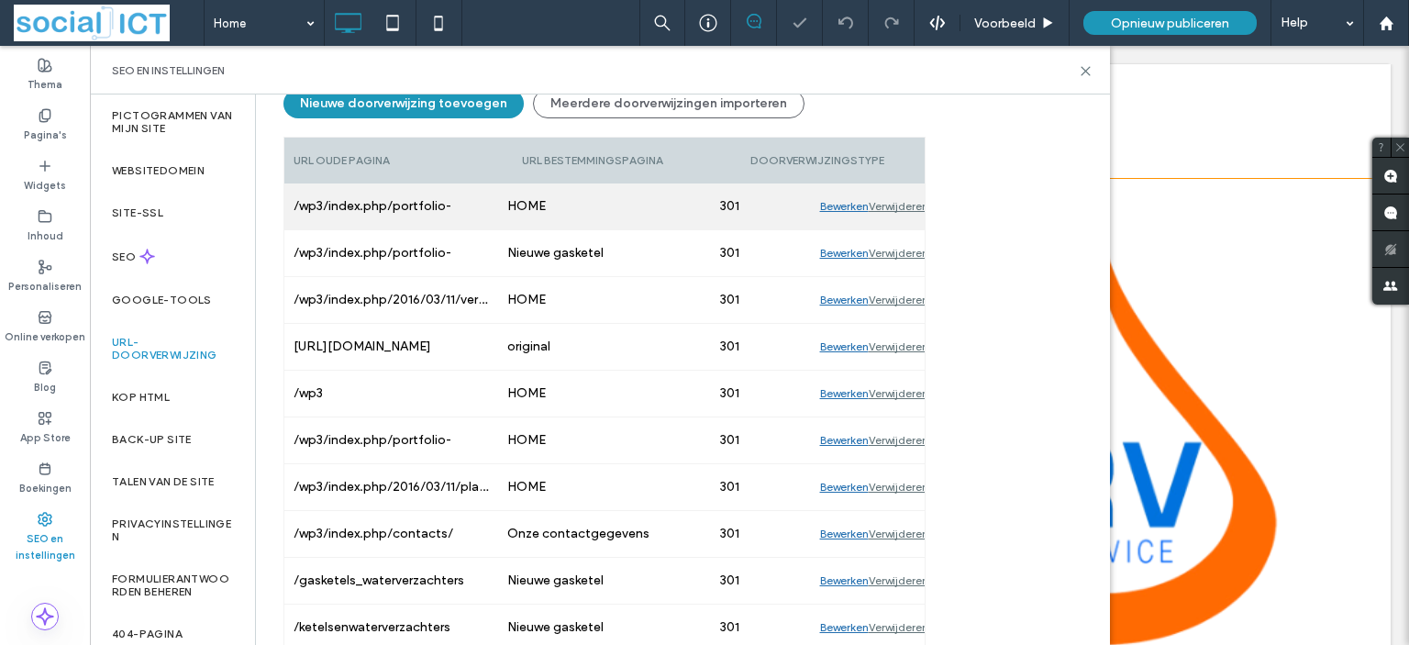
click at [899, 186] on div "Verwijderen" at bounding box center [899, 206] width 60 height 46
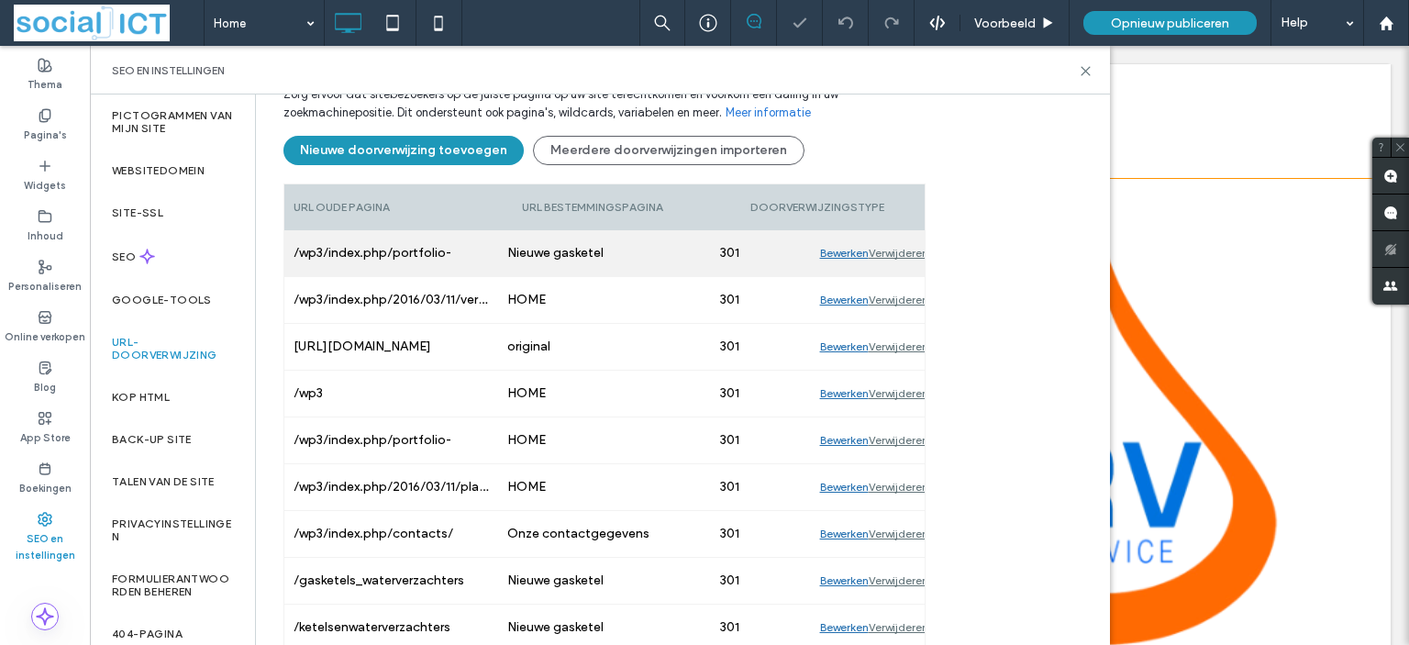
click at [896, 232] on div "Verwijderen" at bounding box center [899, 253] width 60 height 46
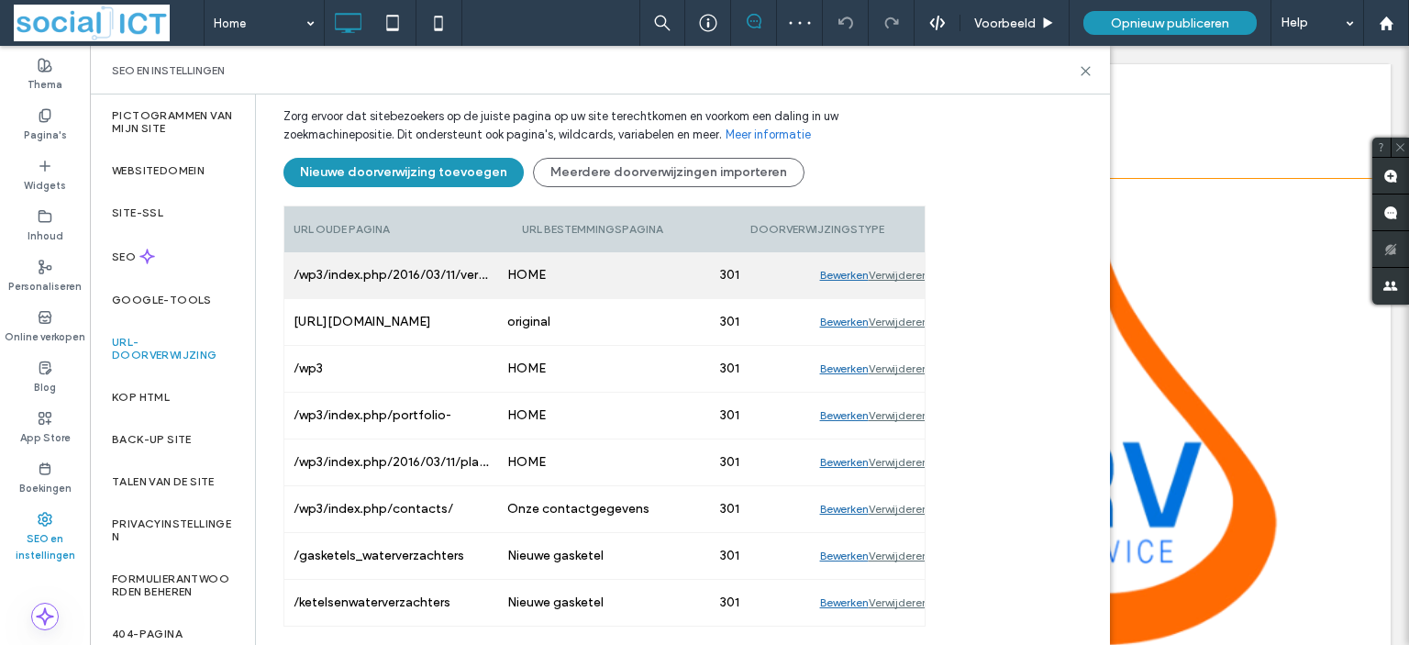
click at [899, 255] on div "Verwijderen" at bounding box center [899, 275] width 60 height 46
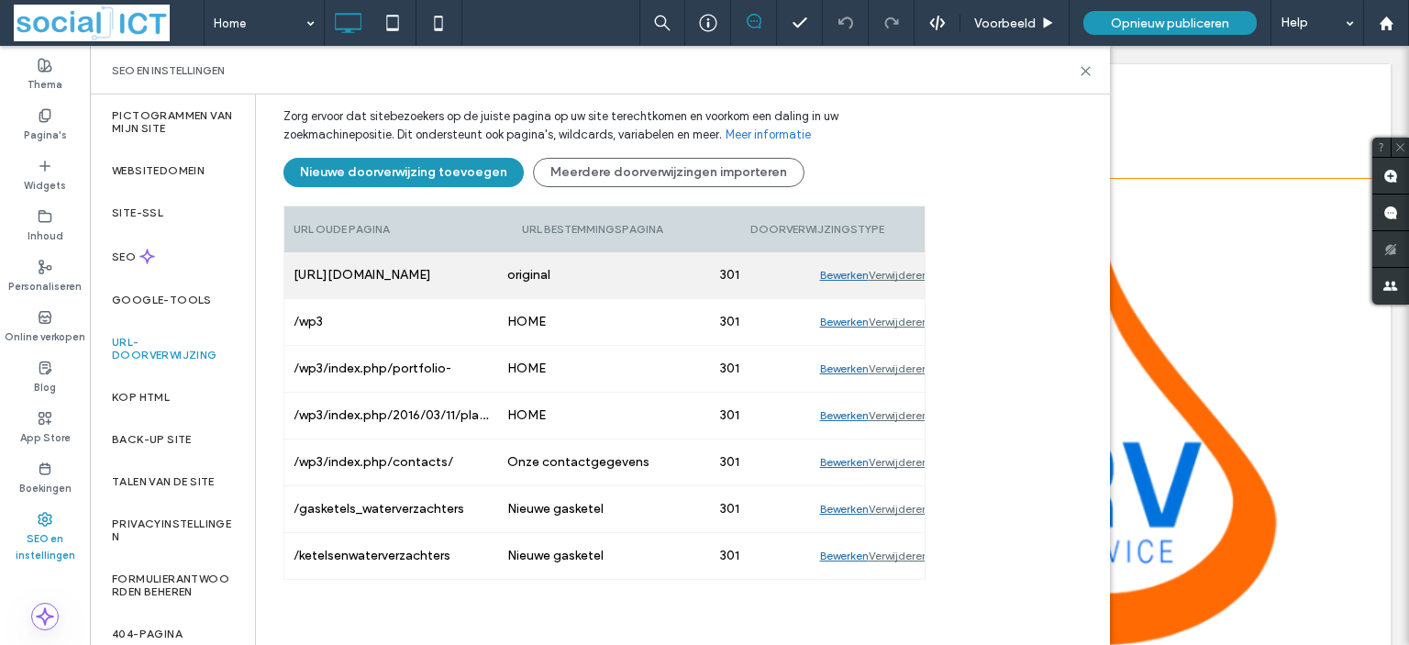
click at [897, 256] on div "Verwijderen" at bounding box center [899, 275] width 60 height 46
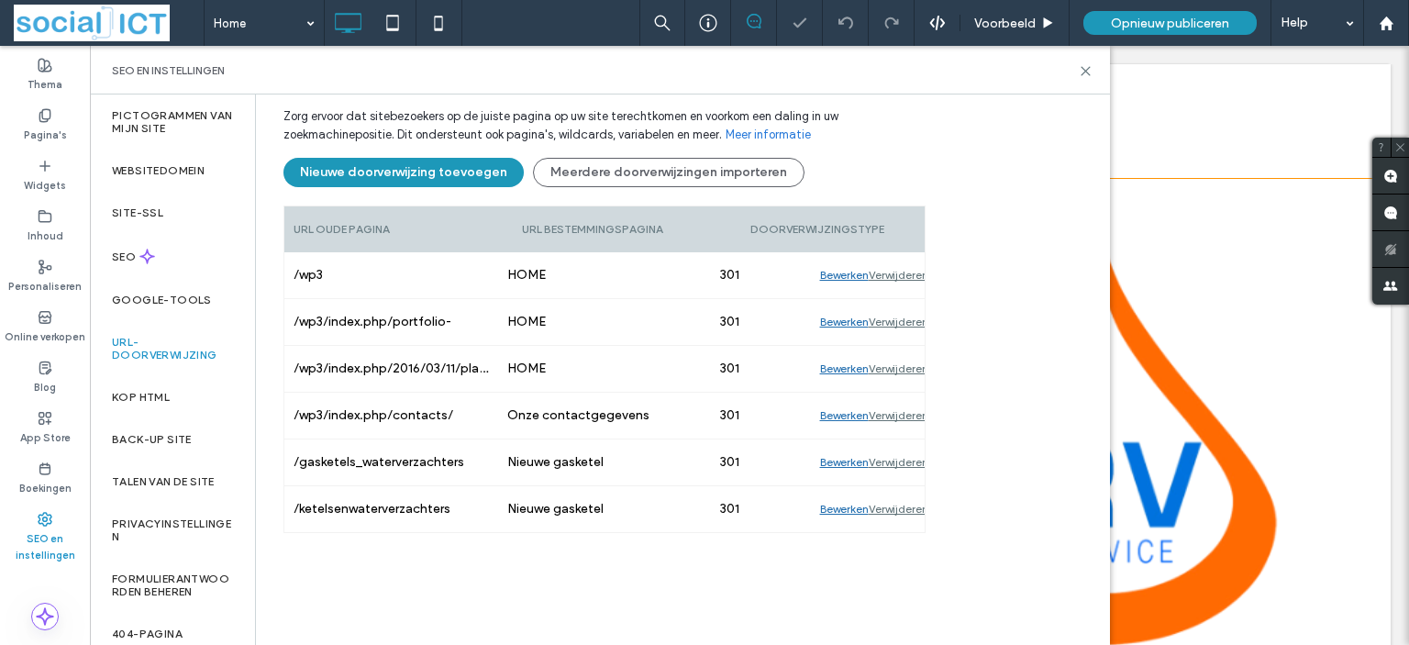
click at [897, 256] on div "Verwijderen" at bounding box center [899, 275] width 60 height 46
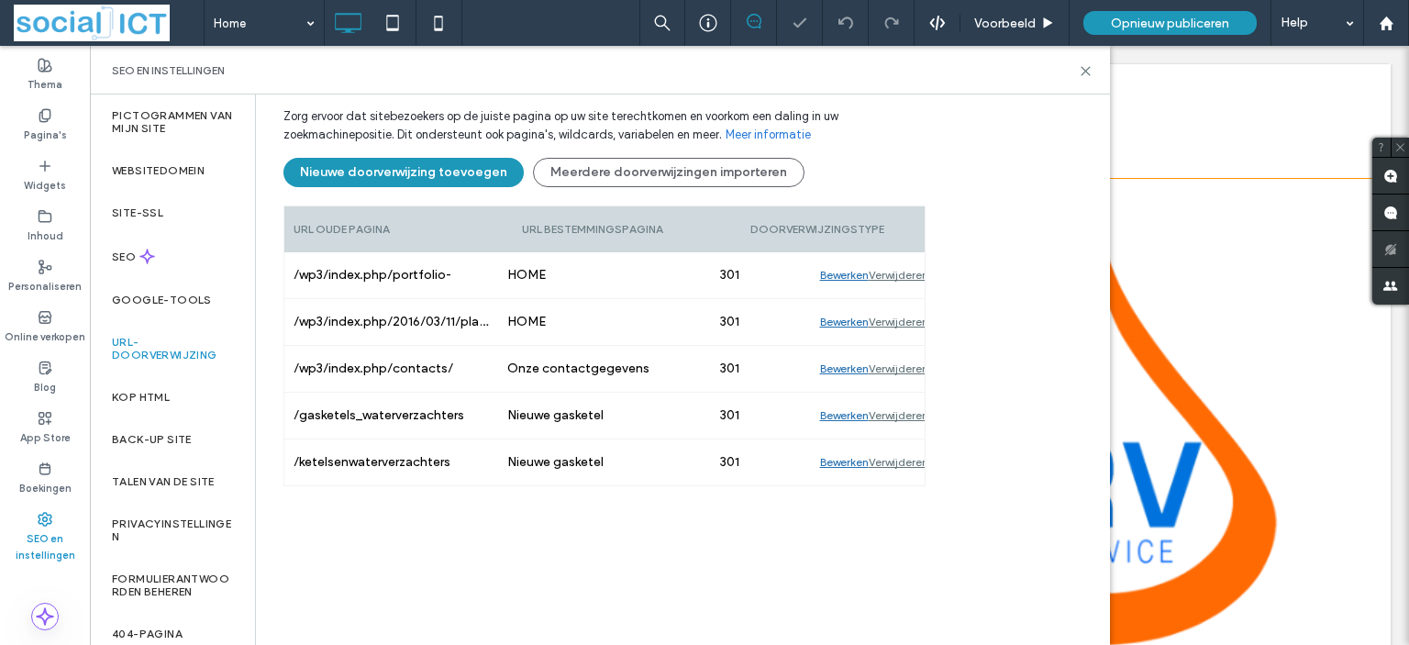
click at [897, 256] on div "Verwijderen" at bounding box center [899, 275] width 60 height 46
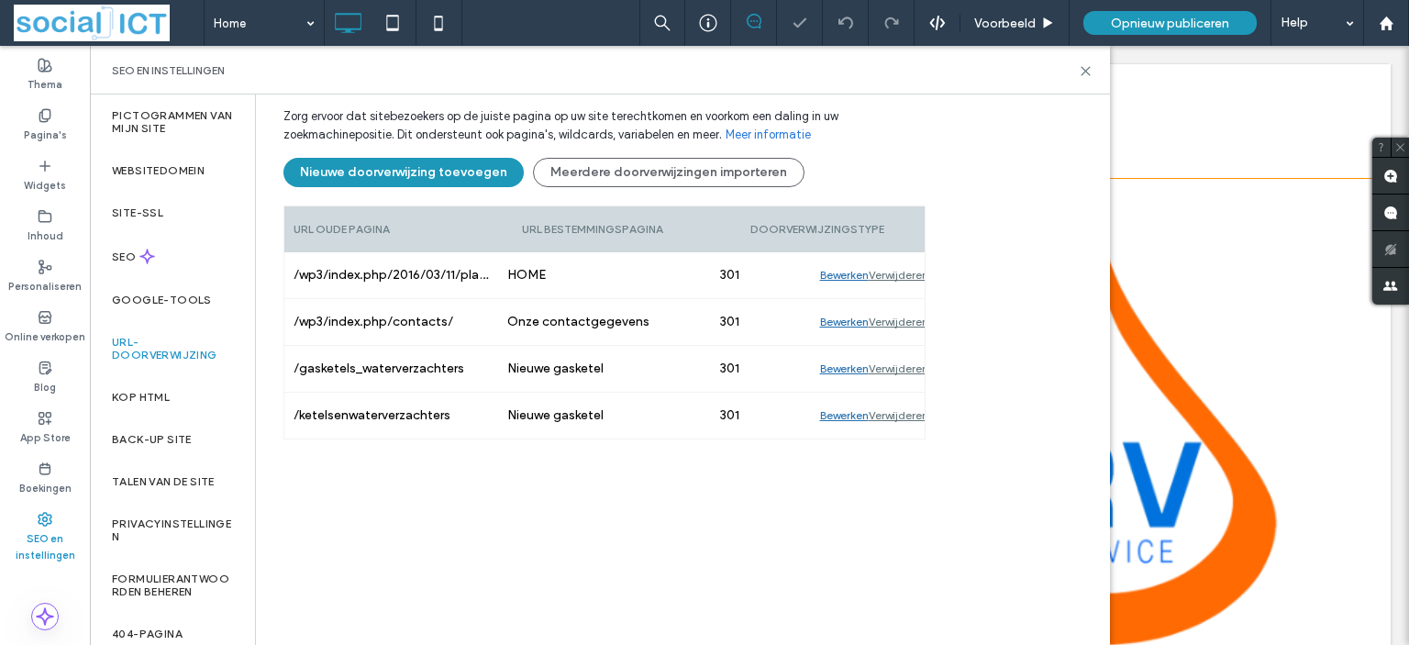
click at [897, 256] on div "Verwijderen" at bounding box center [899, 275] width 60 height 46
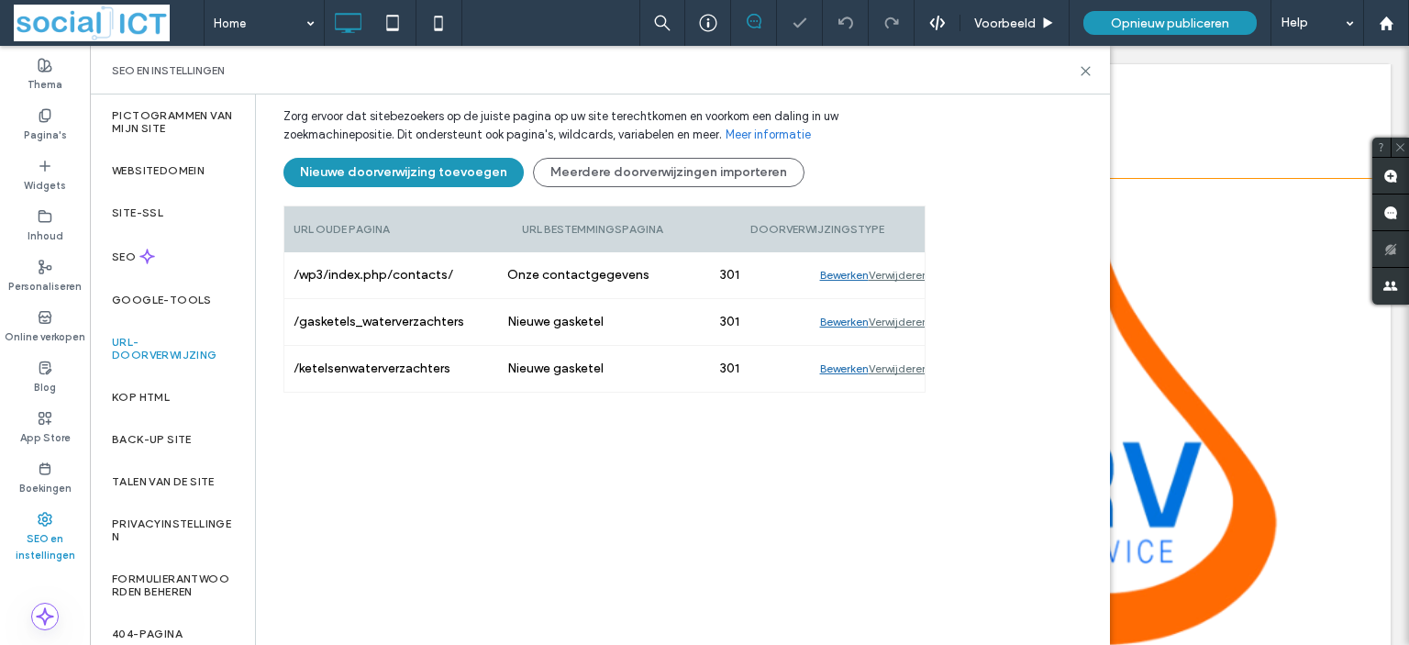
click at [897, 256] on div "Verwijderen" at bounding box center [899, 275] width 60 height 46
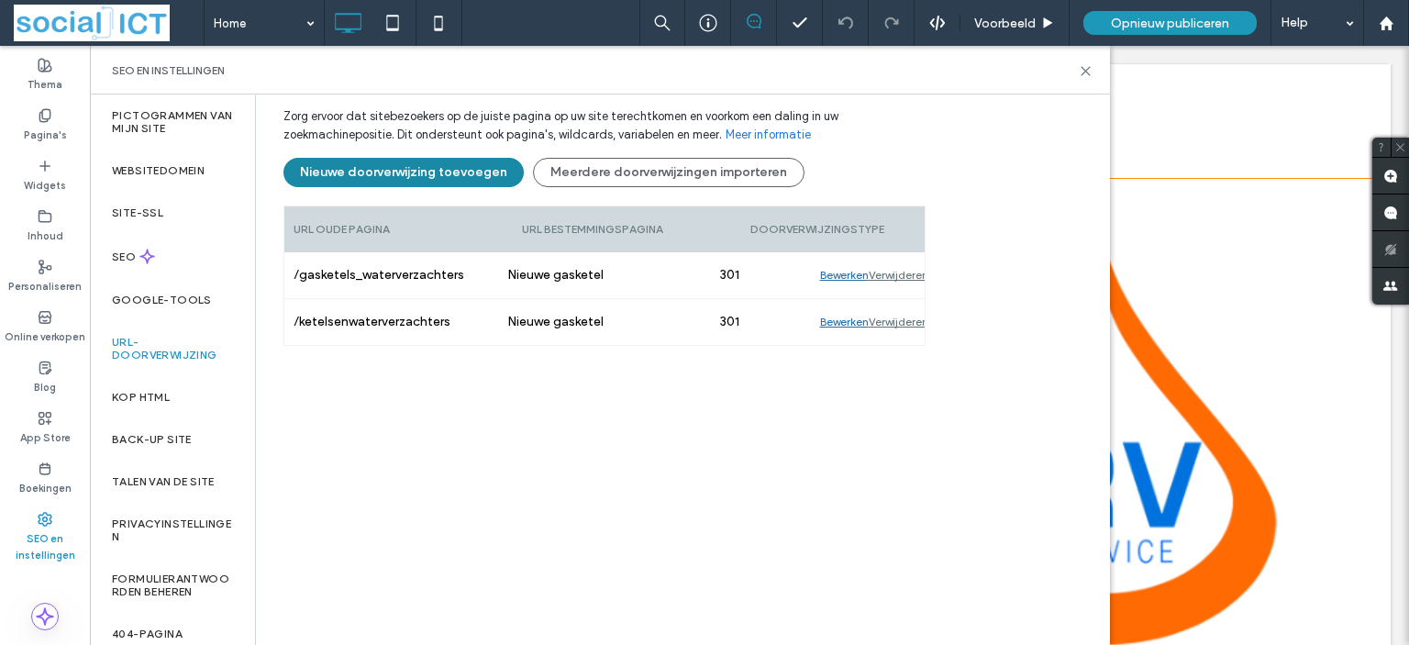
click at [415, 158] on button "Nieuwe doorverwijzing toevoegen" at bounding box center [403, 172] width 240 height 29
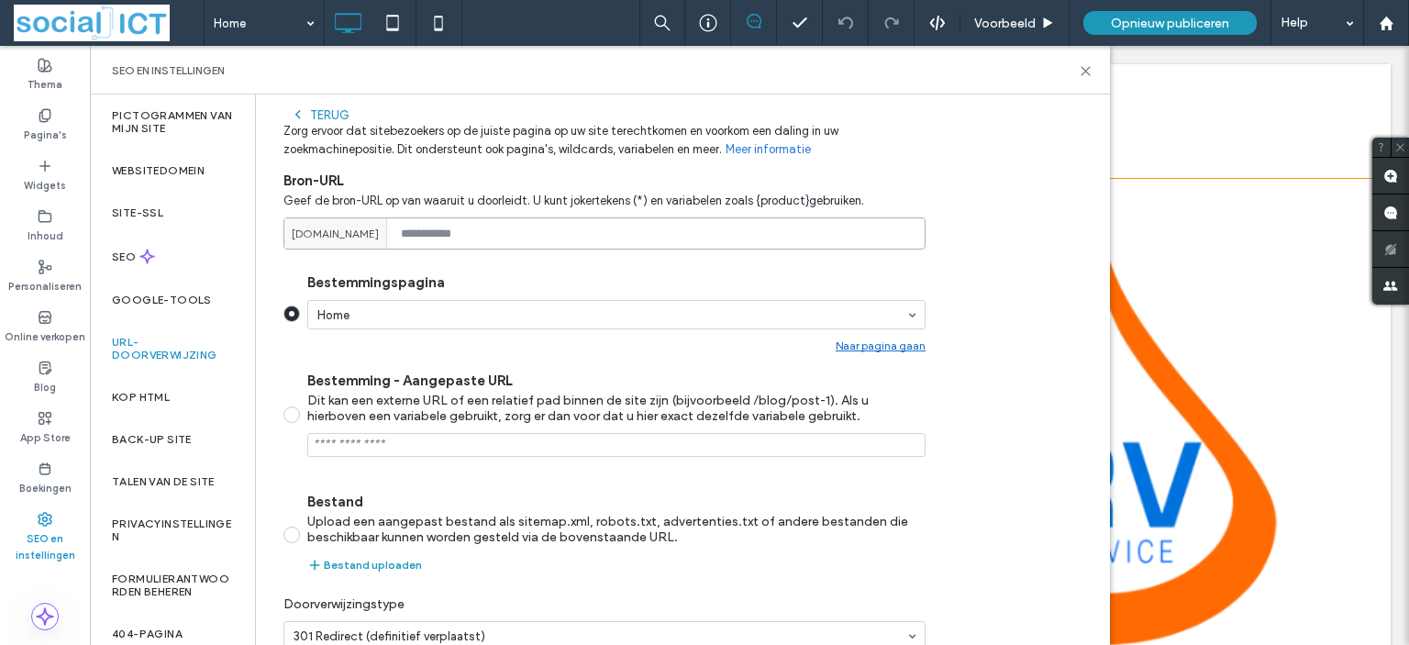
click at [502, 217] on input at bounding box center [604, 233] width 642 height 32
paste input "**********"
type input "**********"
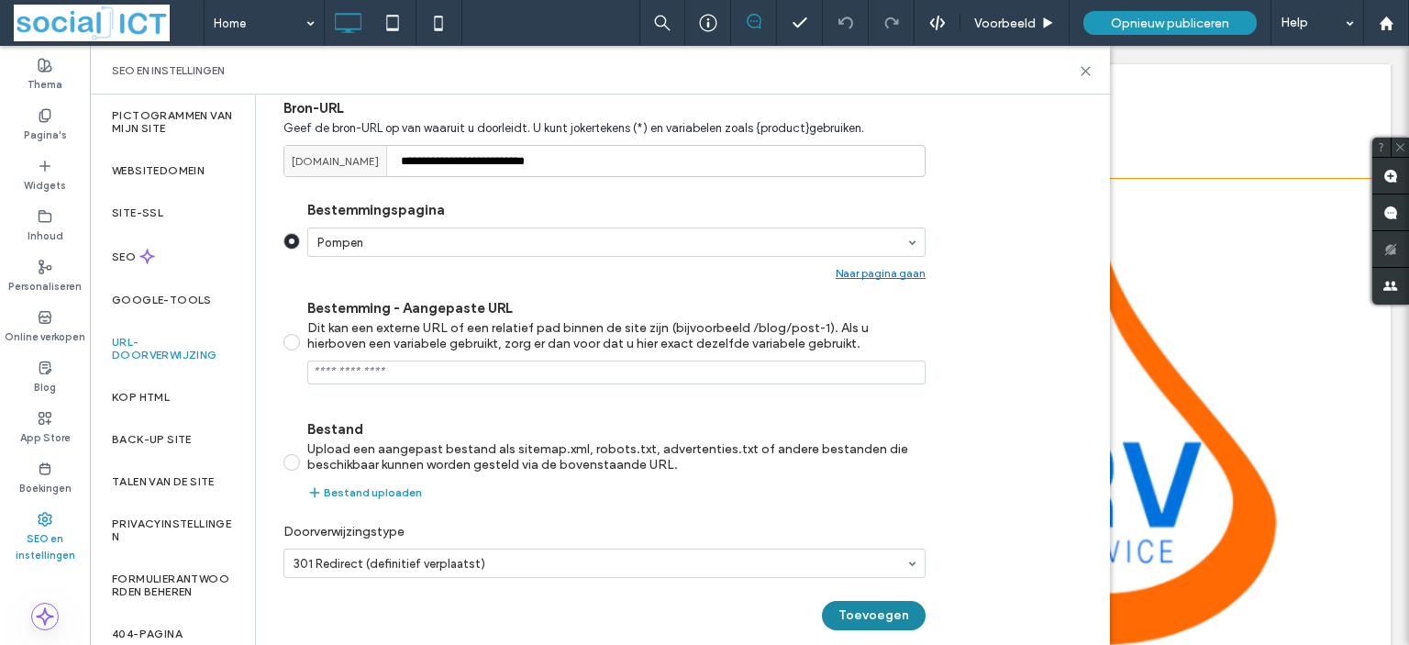
click at [875, 601] on button "Toevoegen" at bounding box center [874, 615] width 104 height 29
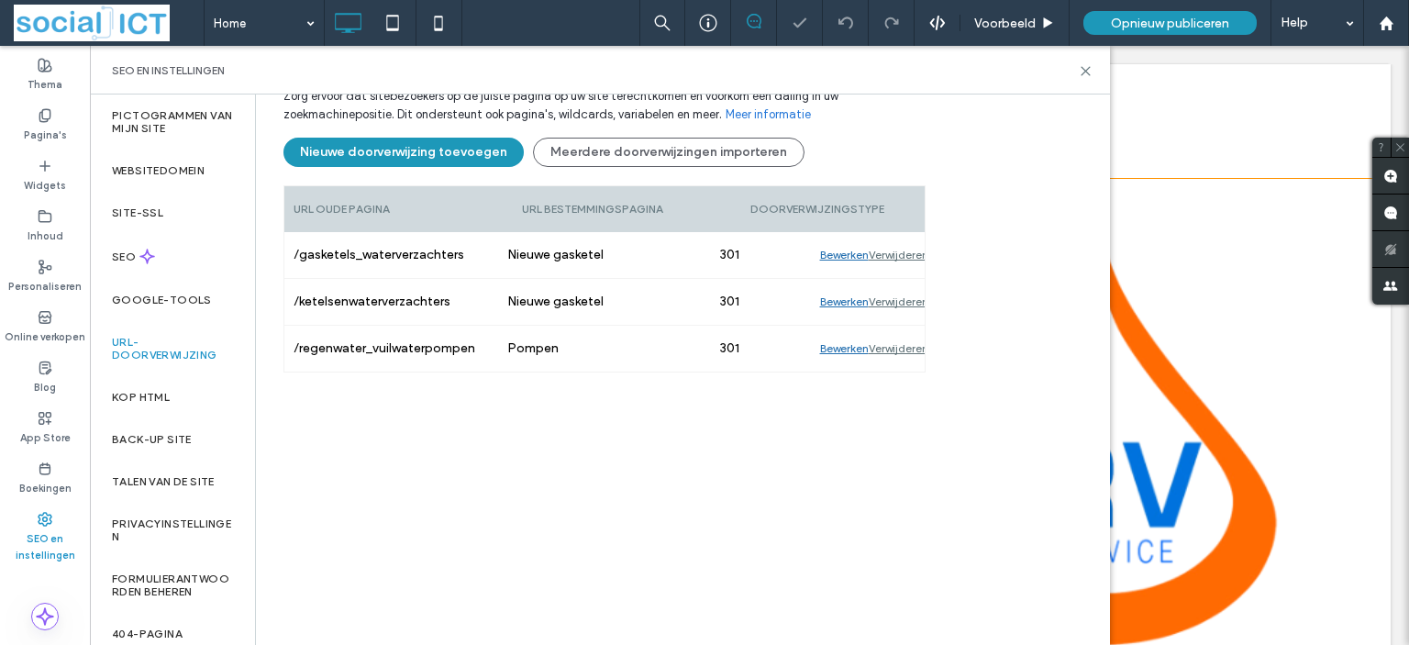
scroll to position [198, 0]
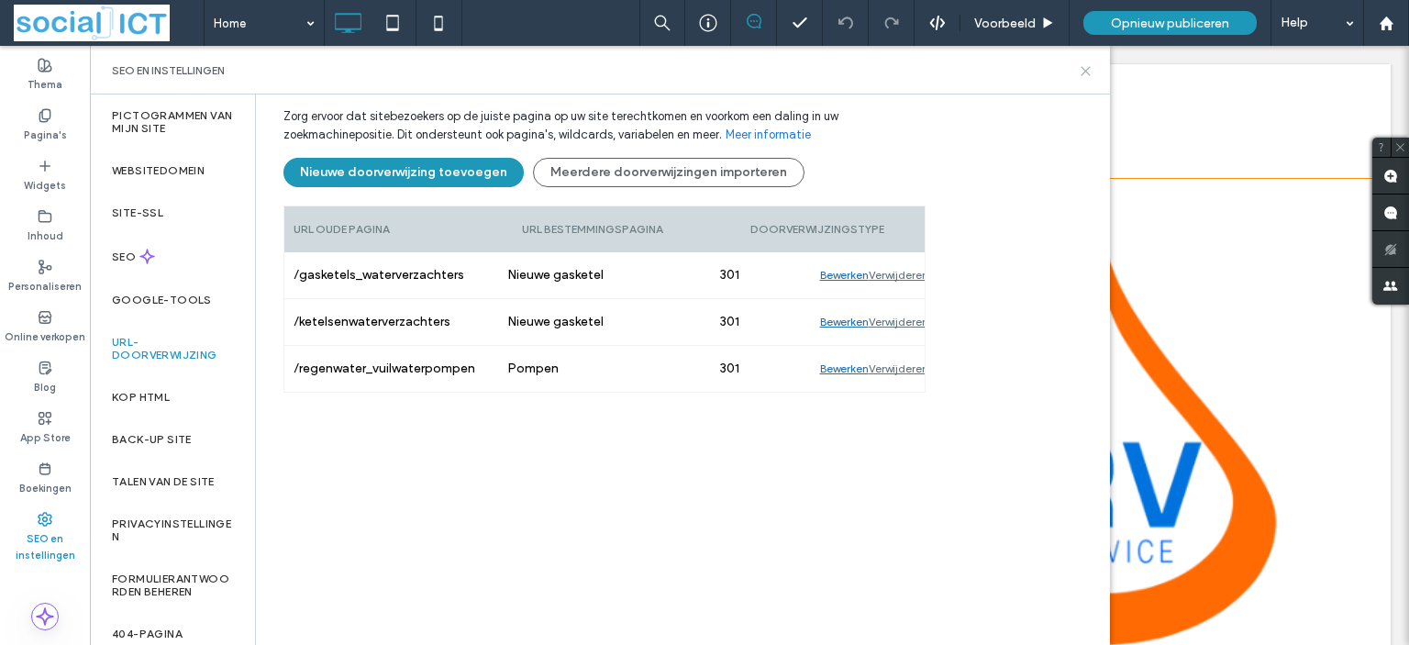
click at [1086, 70] on use at bounding box center [1085, 71] width 8 height 8
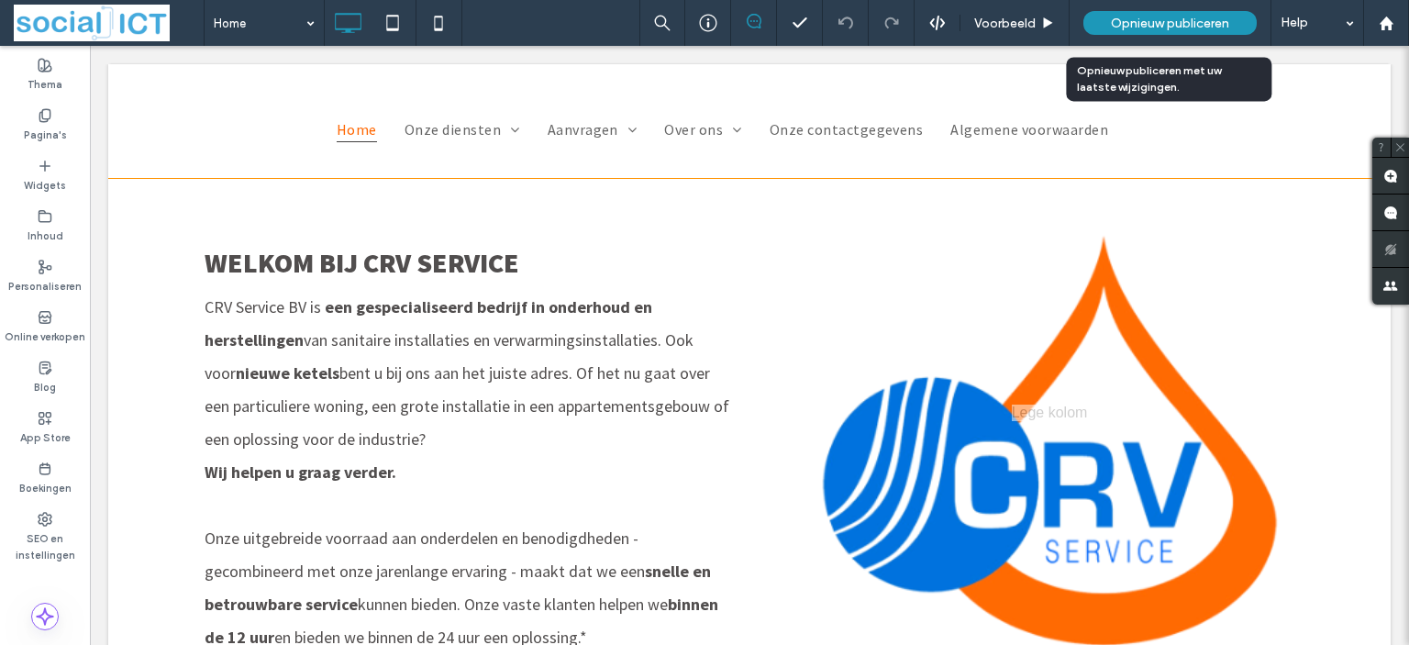
click at [1178, 22] on span "Opnieuw publiceren" at bounding box center [1170, 24] width 118 height 16
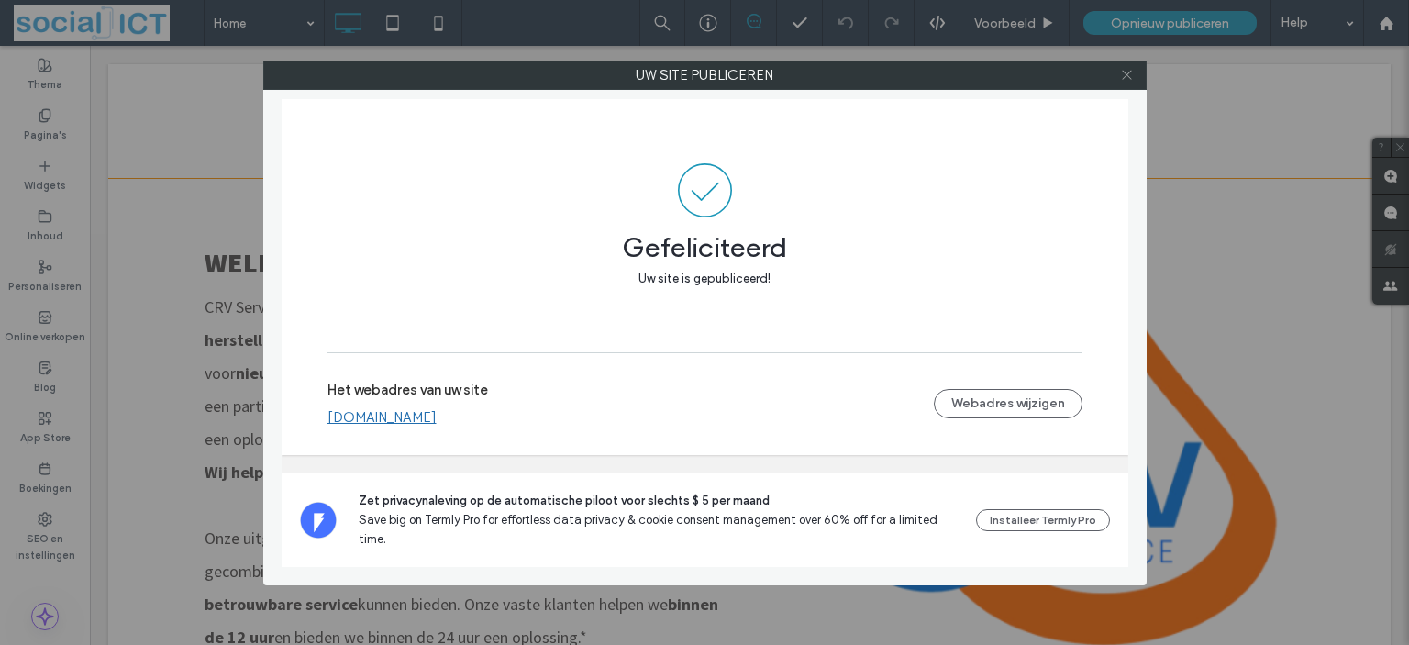
click at [1126, 76] on icon at bounding box center [1127, 75] width 14 height 14
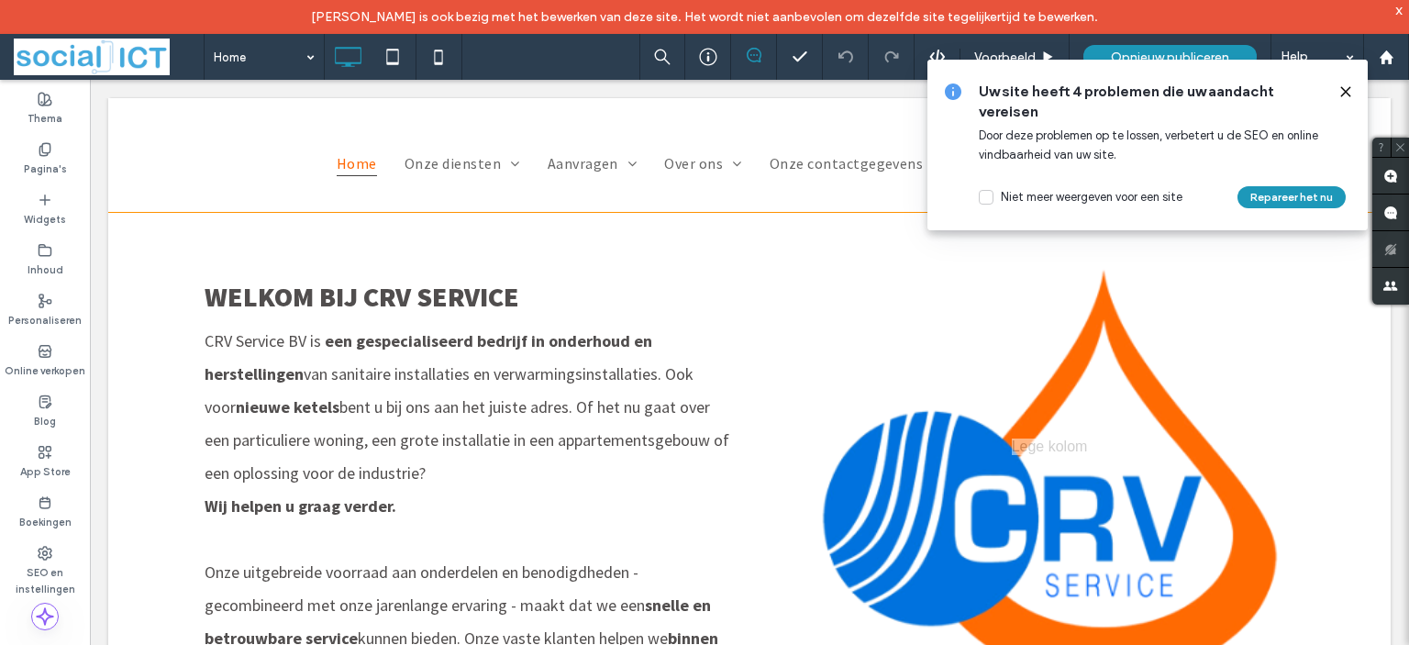
click at [1349, 93] on icon at bounding box center [1345, 91] width 15 height 15
